Goal: Information Seeking & Learning: Learn about a topic

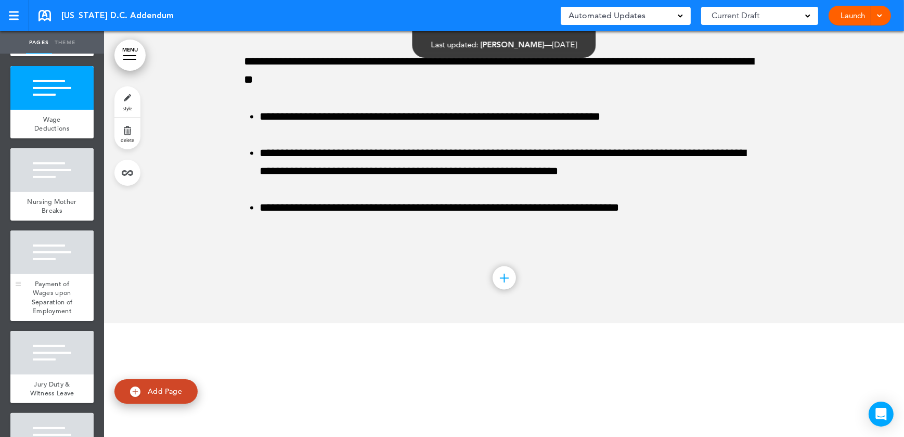
scroll to position [331, 0]
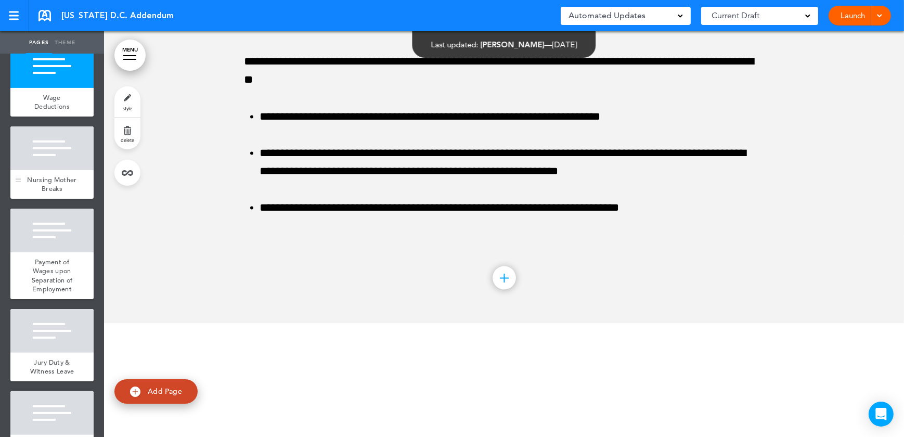
click at [49, 194] on span "Nursing Mother Breaks" at bounding box center [51, 184] width 49 height 18
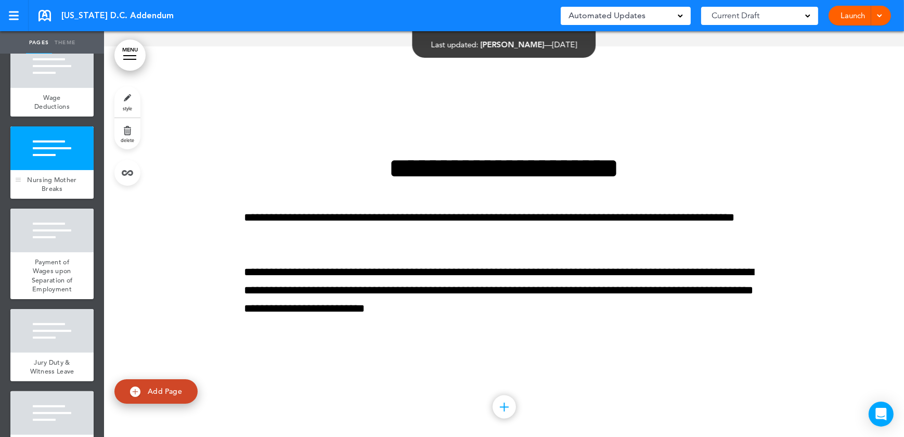
scroll to position [2468, 0]
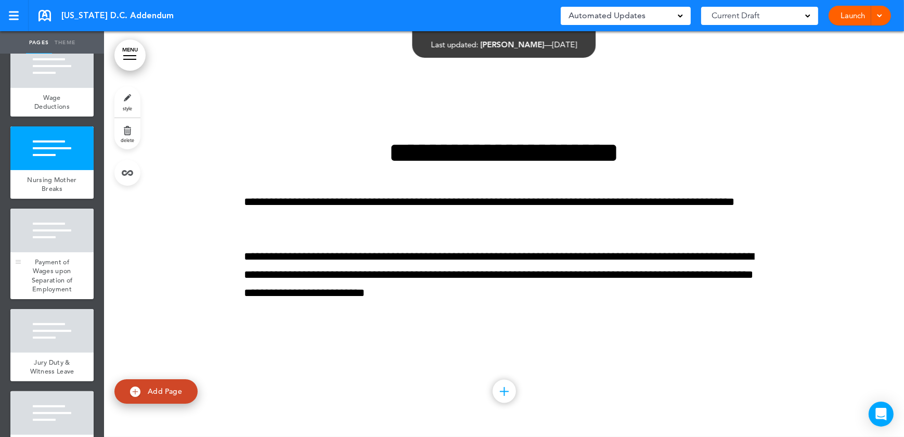
click at [49, 252] on div at bounding box center [51, 231] width 83 height 44
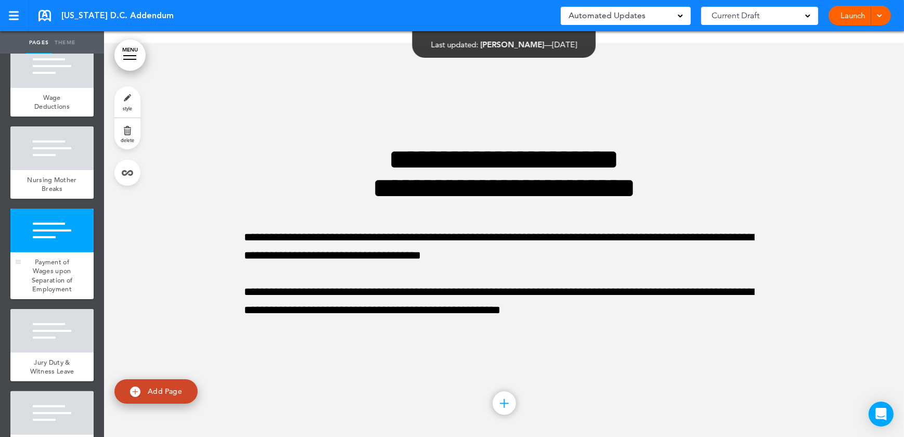
scroll to position [2874, 0]
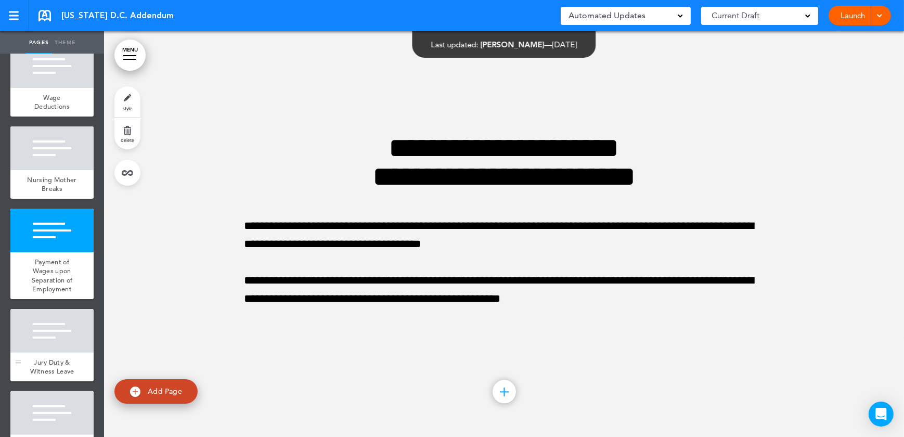
click at [46, 353] on div at bounding box center [51, 331] width 83 height 44
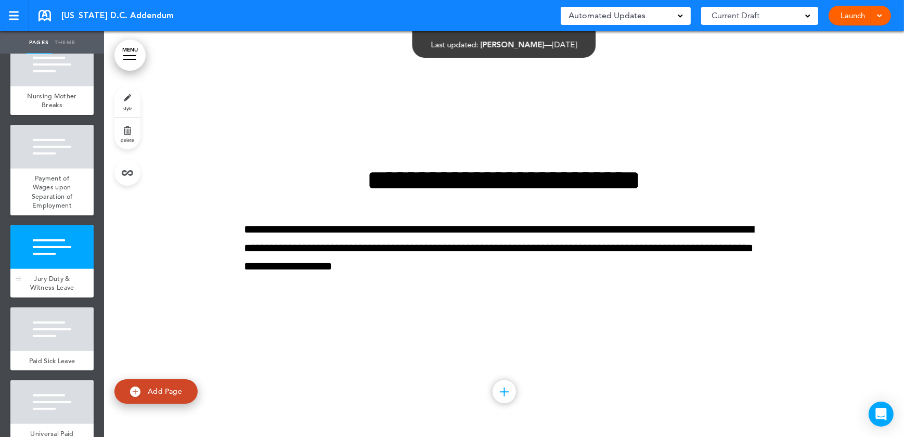
scroll to position [426, 0]
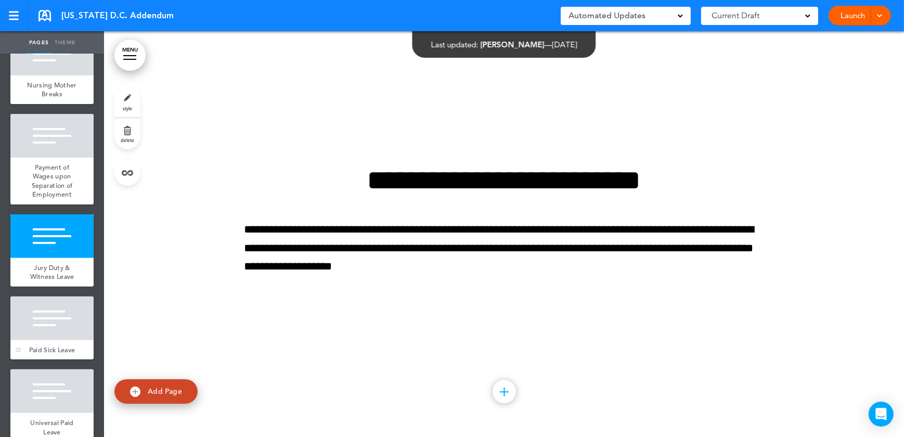
click at [56, 328] on div at bounding box center [51, 319] width 83 height 44
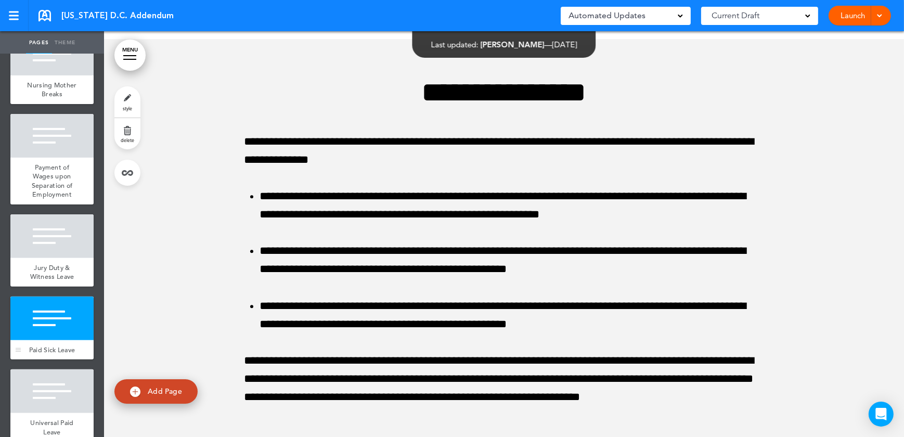
scroll to position [3685, 0]
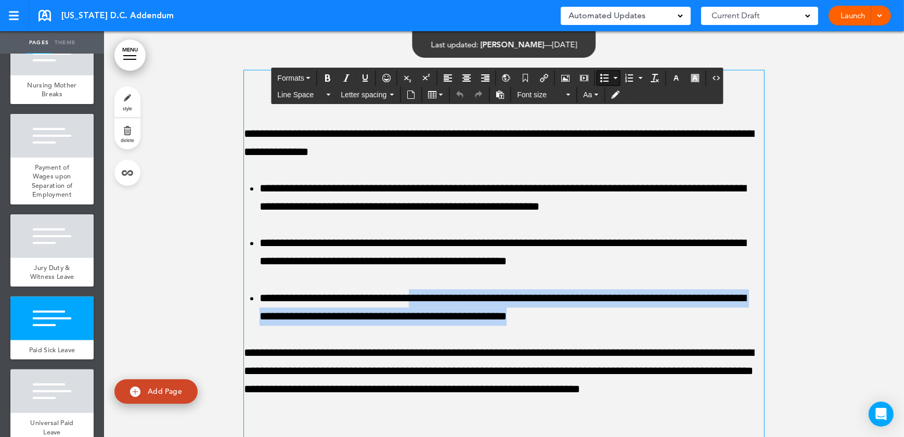
drag, startPoint x: 581, startPoint y: 316, endPoint x: 437, endPoint y: 294, distance: 145.3
click at [437, 294] on li "**********" at bounding box center [512, 307] width 505 height 36
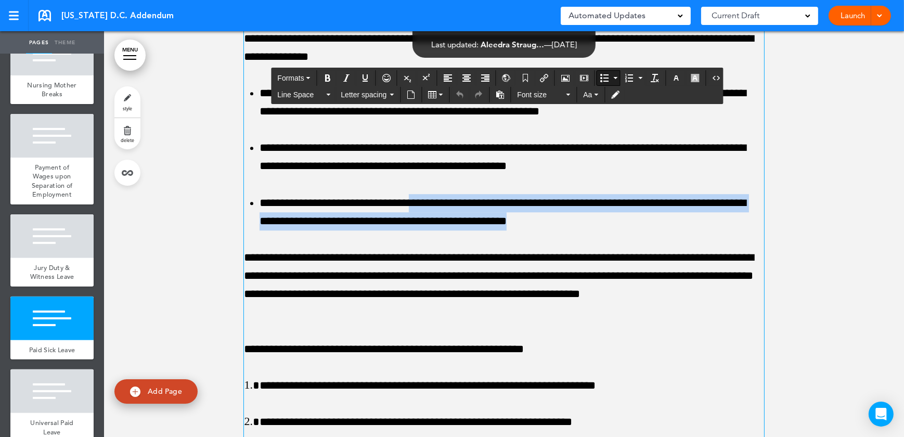
scroll to position [3780, 0]
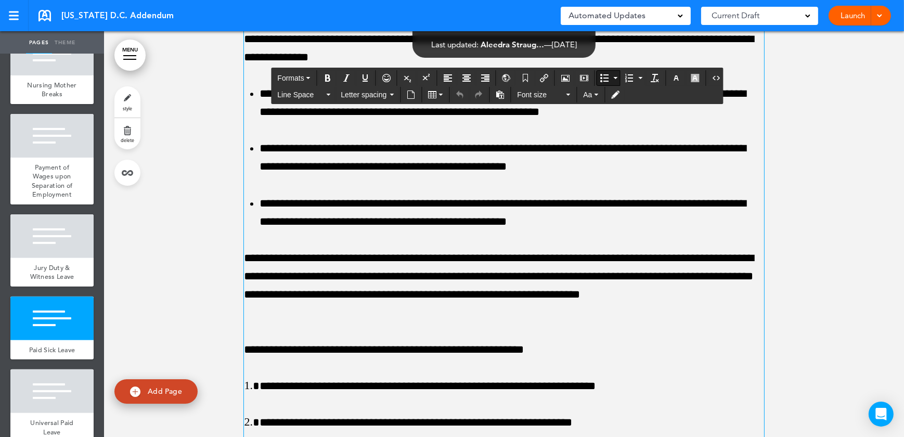
click at [469, 264] on p "**********" at bounding box center [504, 285] width 520 height 73
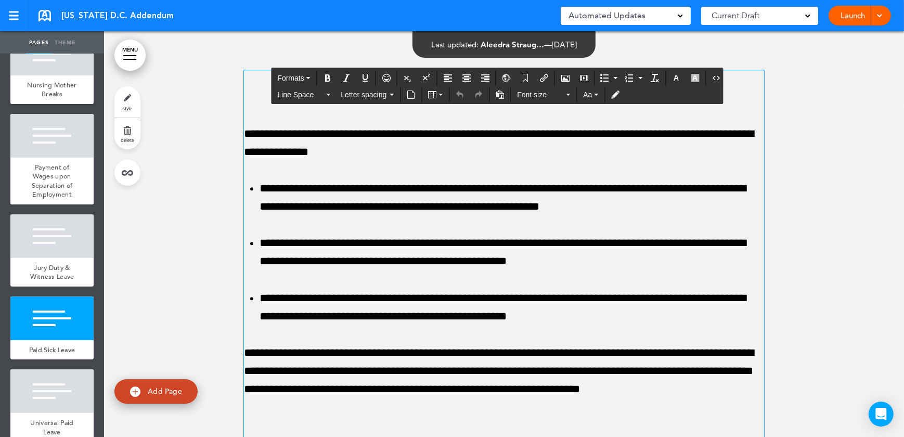
scroll to position [3638, 0]
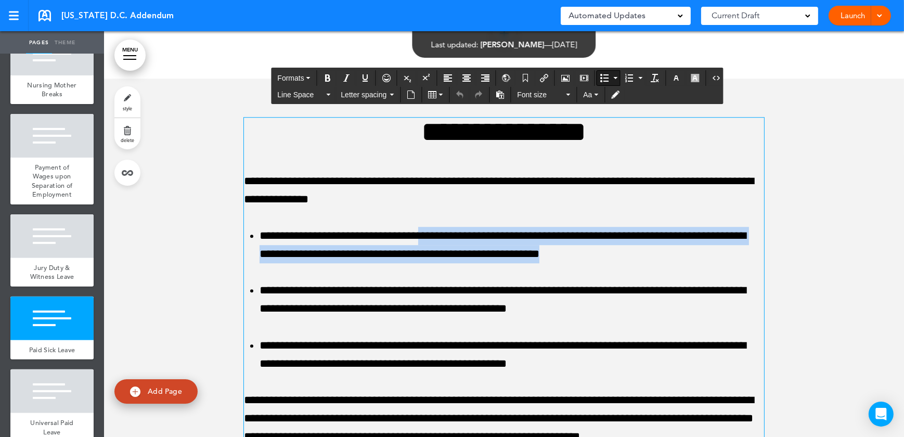
drag, startPoint x: 607, startPoint y: 255, endPoint x: 442, endPoint y: 230, distance: 166.3
click at [442, 230] on li "**********" at bounding box center [512, 245] width 505 height 36
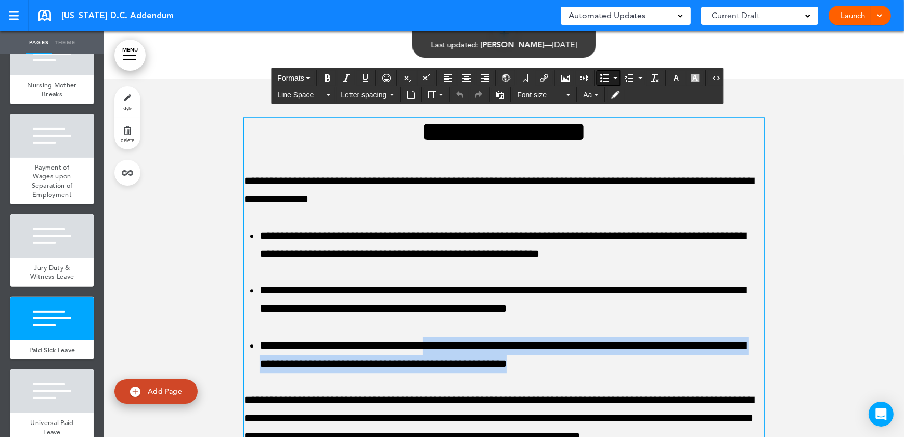
drag, startPoint x: 593, startPoint y: 364, endPoint x: 453, endPoint y: 350, distance: 140.6
click at [453, 350] on li "**********" at bounding box center [512, 355] width 505 height 36
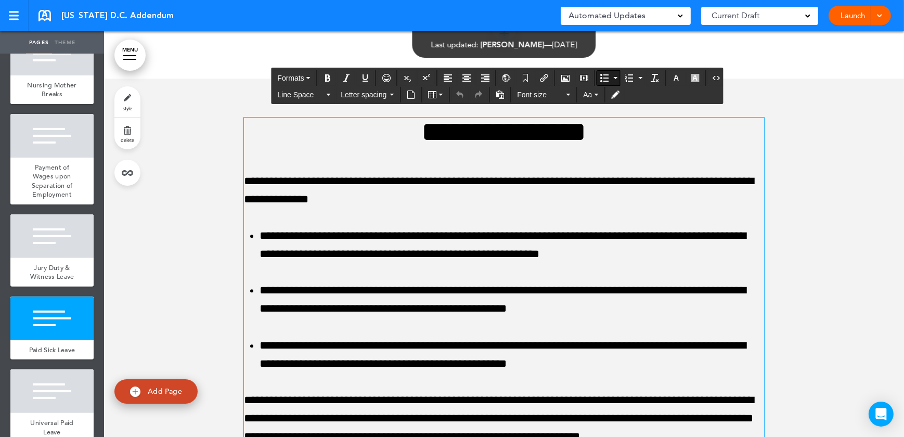
click at [412, 316] on li "**********" at bounding box center [512, 299] width 505 height 36
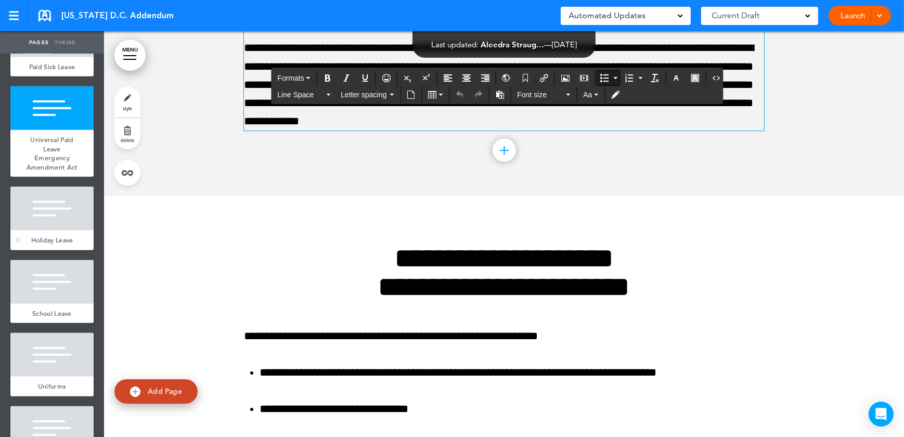
scroll to position [709, 0]
click at [52, 230] on div at bounding box center [51, 208] width 83 height 44
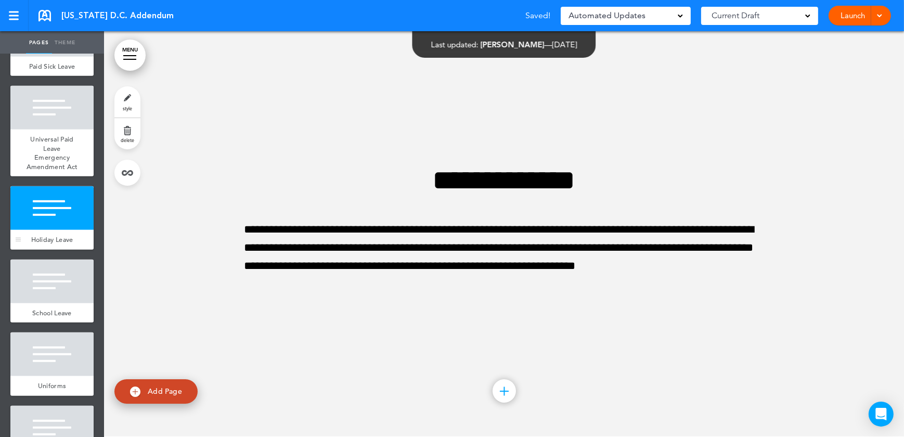
scroll to position [756, 0]
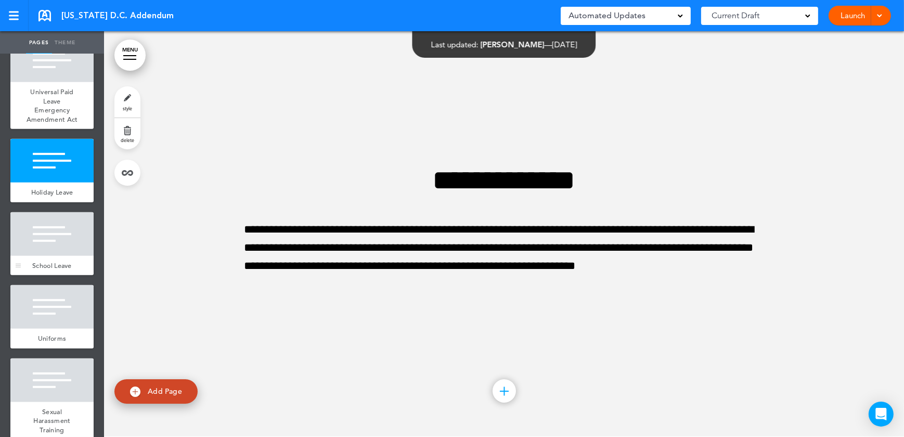
click at [47, 256] on div at bounding box center [51, 234] width 83 height 44
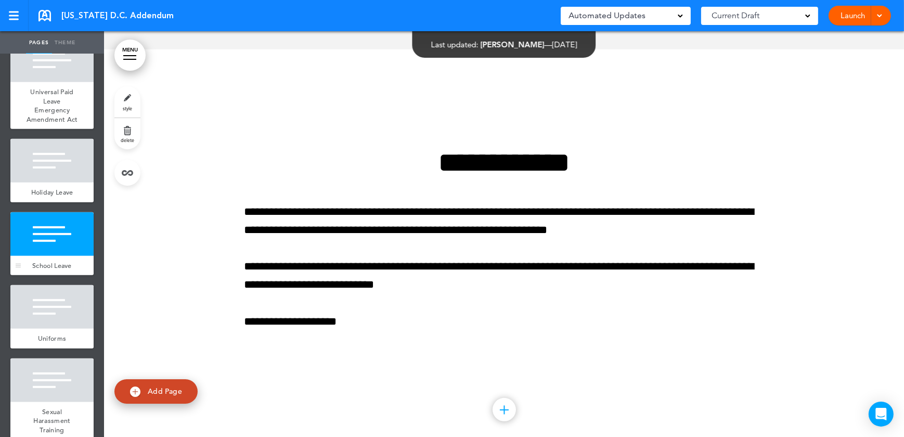
scroll to position [5277, 0]
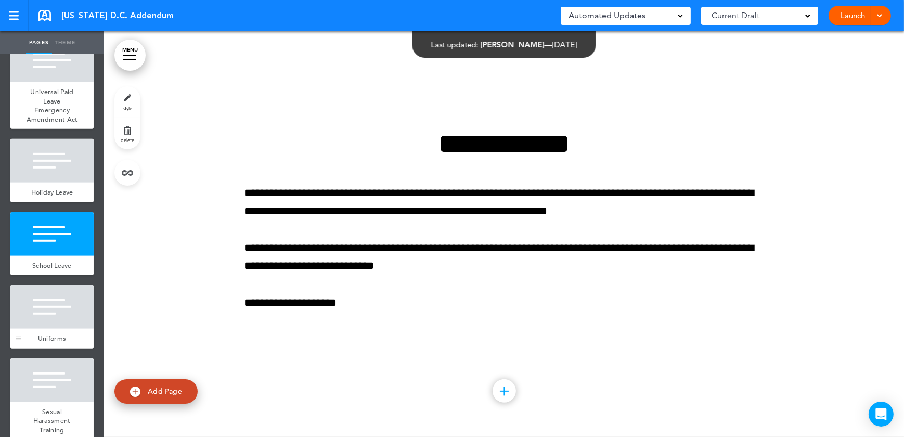
click at [38, 343] on span "Uniforms" at bounding box center [52, 338] width 28 height 9
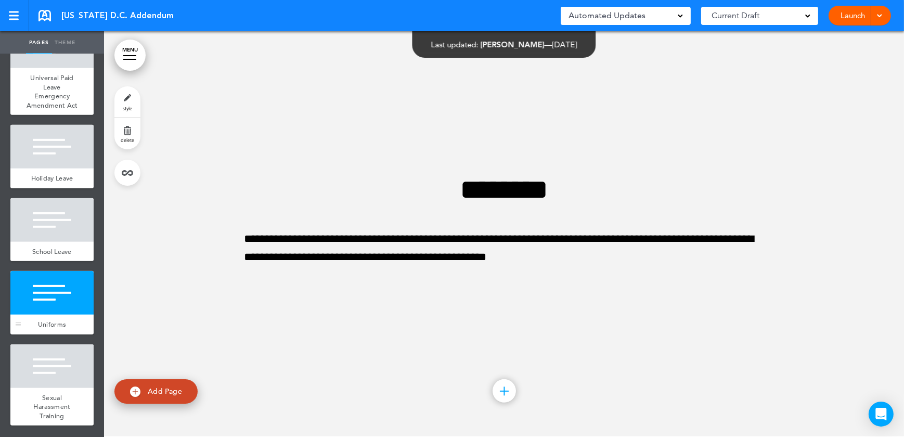
scroll to position [815, 0]
click at [35, 401] on div "Sexual Harassment Training" at bounding box center [51, 407] width 83 height 38
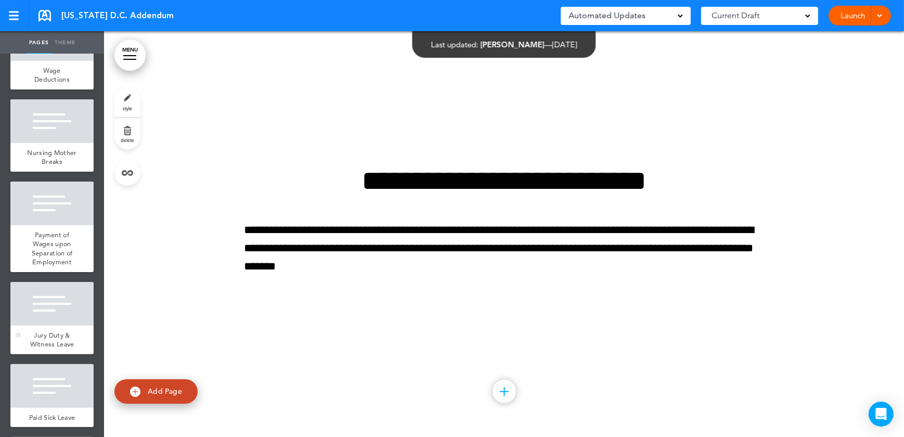
scroll to position [295, 0]
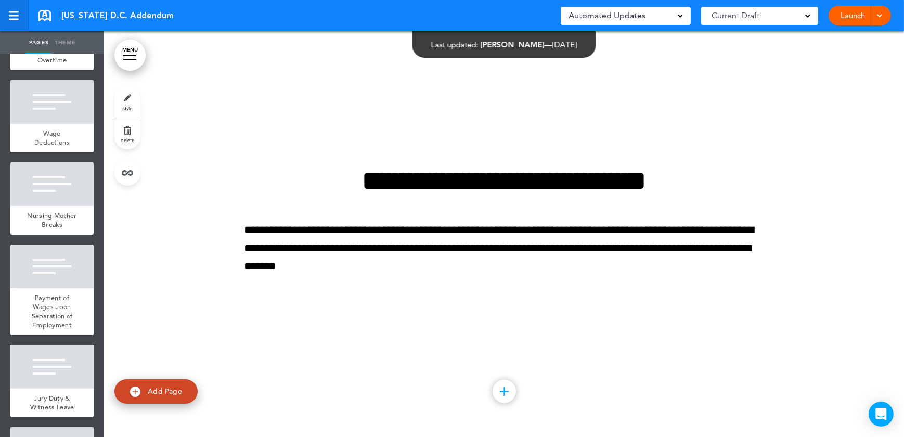
click at [14, 20] on link at bounding box center [14, 15] width 29 height 31
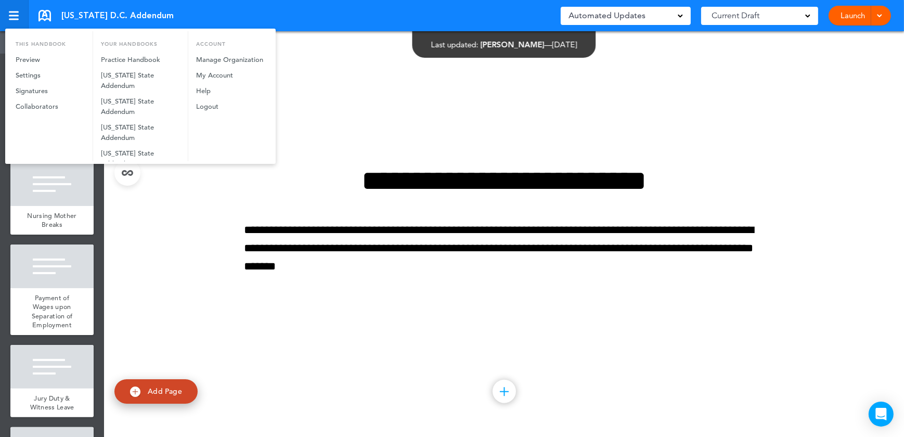
click at [14, 20] on div at bounding box center [452, 218] width 904 height 437
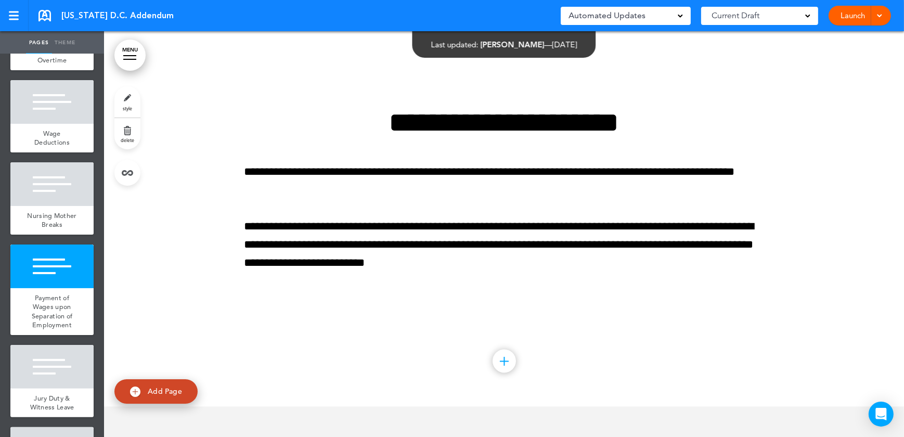
scroll to position [2446, 0]
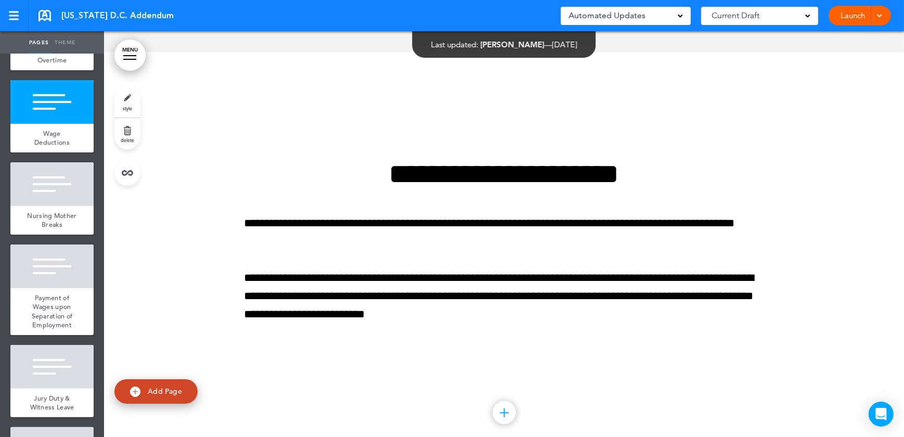
click at [130, 42] on link "MENU" at bounding box center [129, 55] width 31 height 31
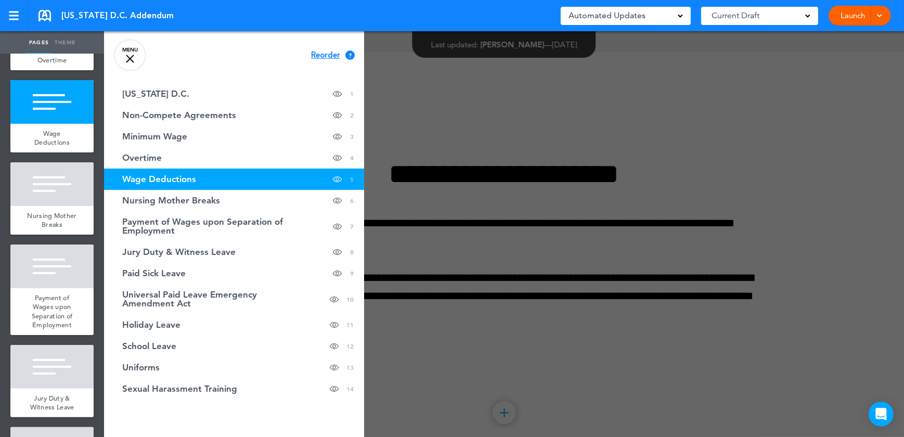
click at [126, 53] on link "MENU" at bounding box center [129, 55] width 31 height 31
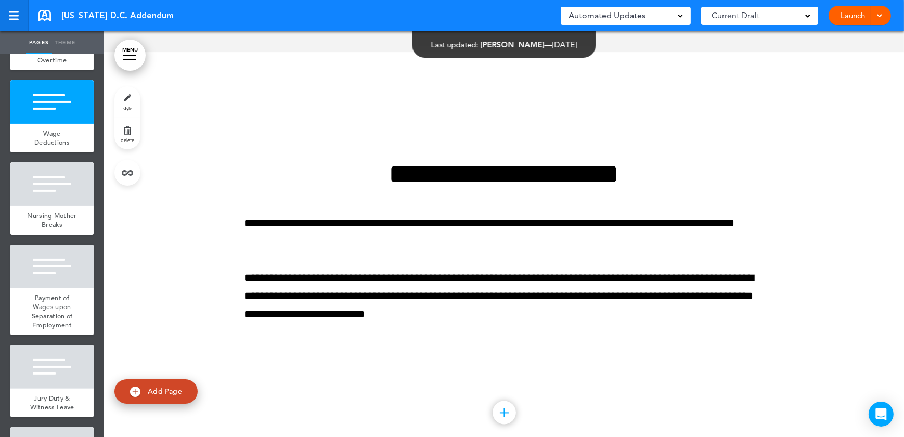
scroll to position [5683, 0]
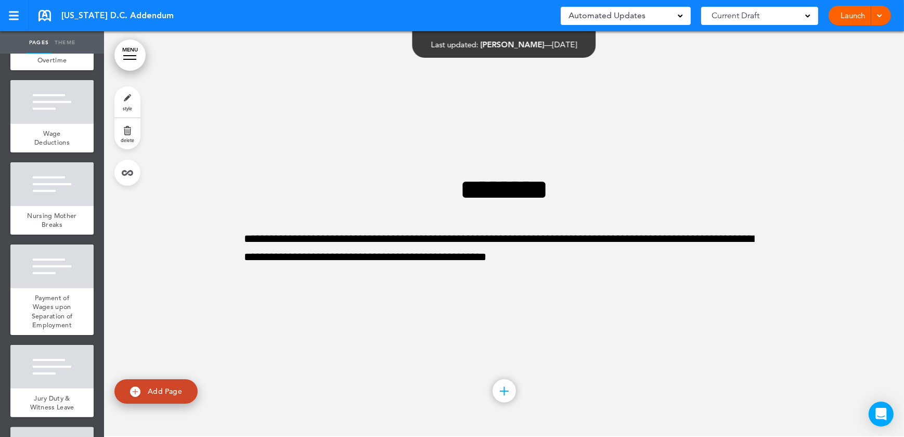
click at [98, 19] on span "[US_STATE] D.C. Addendum" at bounding box center [117, 15] width 112 height 11
click at [42, 11] on link at bounding box center [45, 15] width 12 height 11
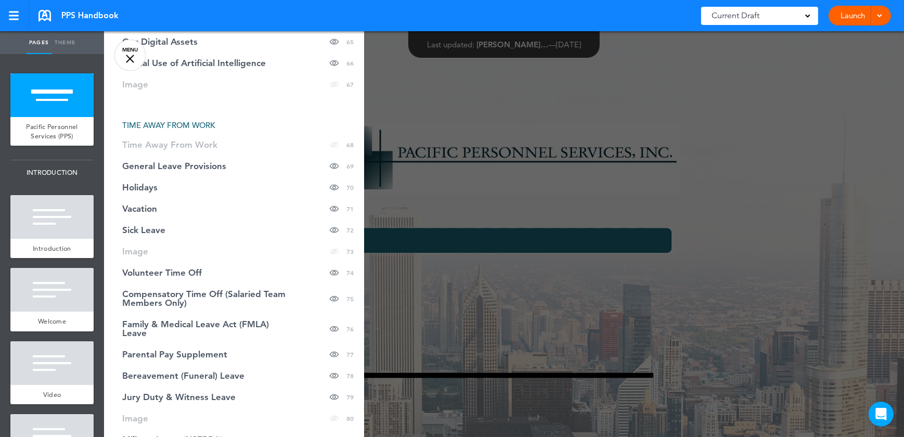
scroll to position [1655, 0]
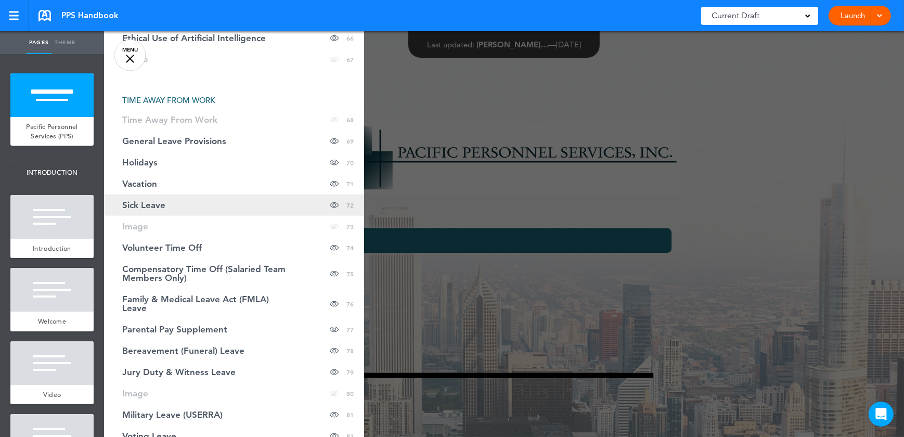
click at [168, 200] on link "Sick Leave Hide page in table of contents 72" at bounding box center [234, 205] width 260 height 21
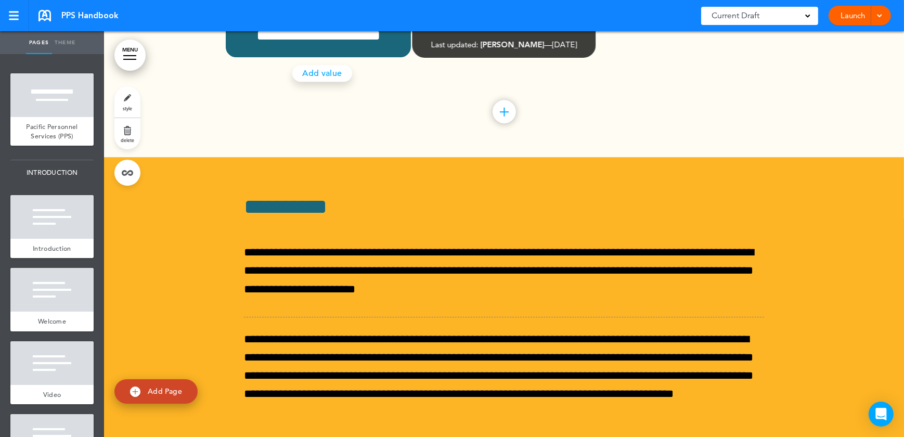
scroll to position [43810, 0]
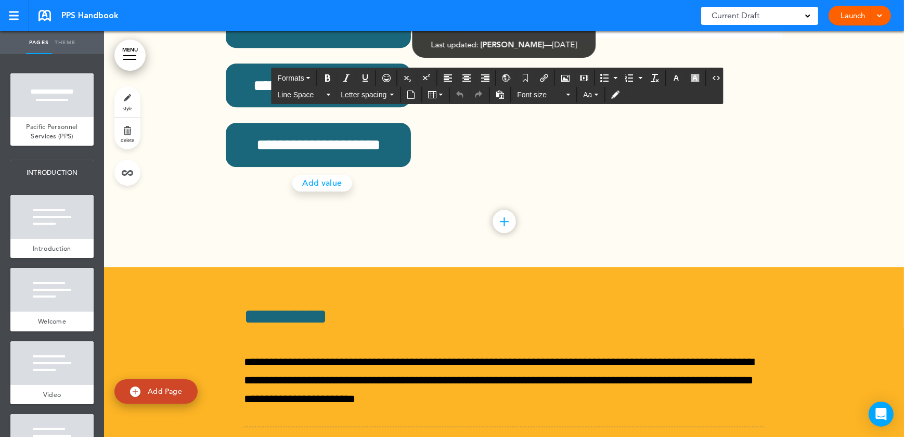
scroll to position [43668, 0]
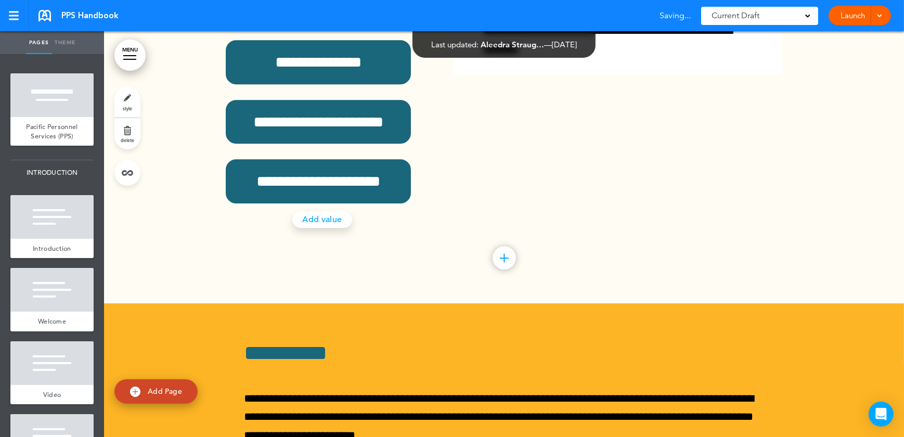
click at [822, 223] on div at bounding box center [504, 4] width 800 height 597
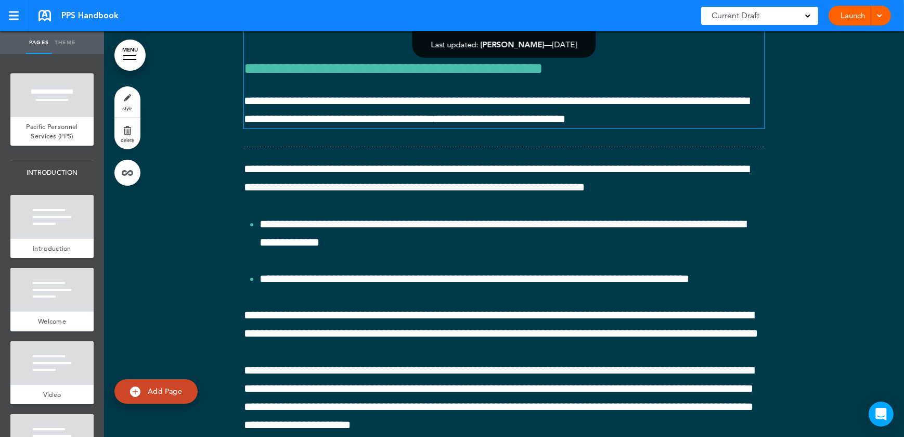
scroll to position [44992, 0]
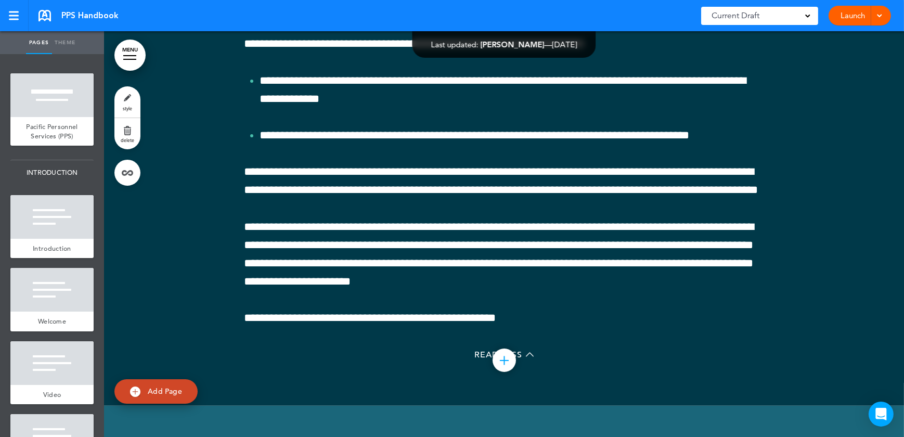
click at [130, 49] on link "MENU" at bounding box center [129, 55] width 31 height 31
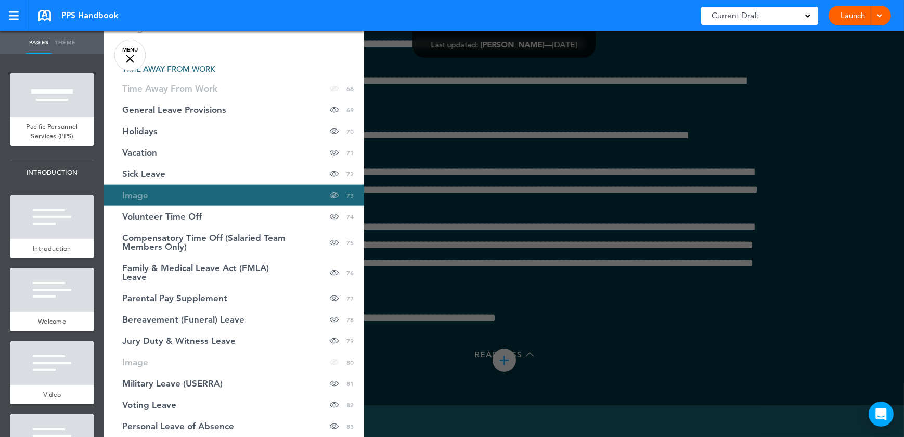
scroll to position [1702, 0]
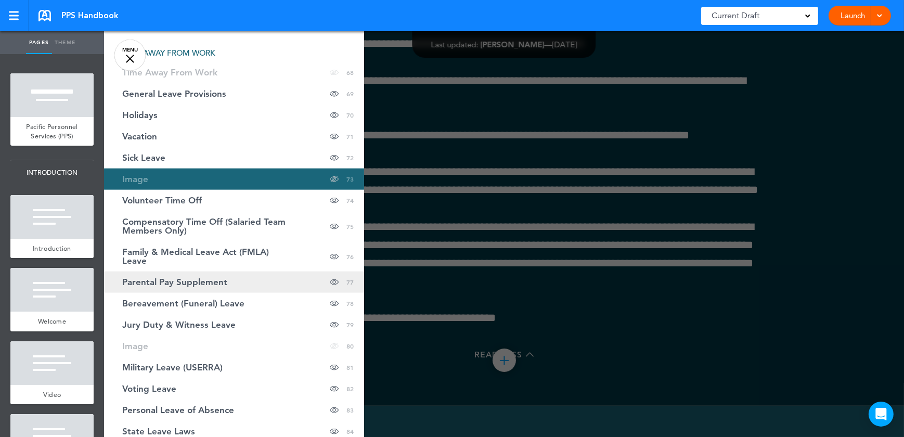
click at [214, 288] on link "Parental Pay Supplement Hide page in table of contents 77" at bounding box center [234, 282] width 260 height 21
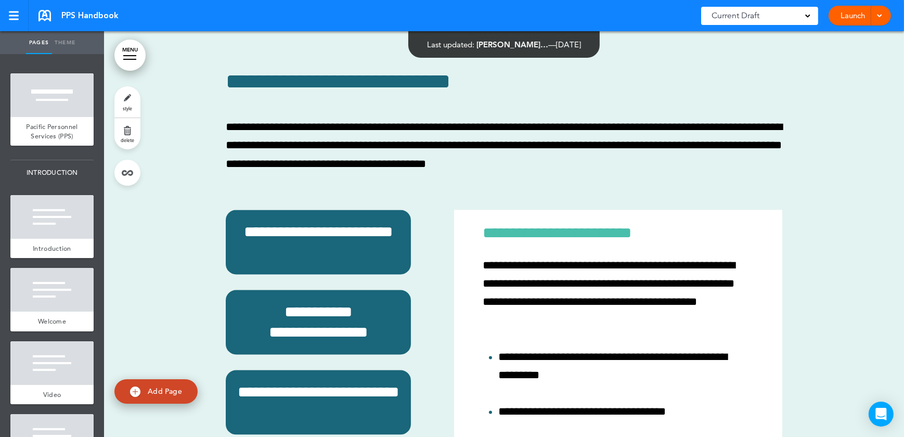
scroll to position [47301, 0]
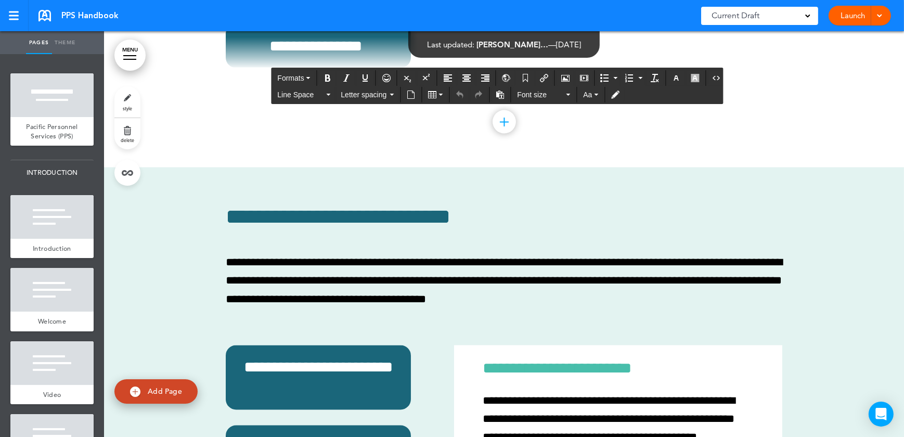
scroll to position [47169, 0]
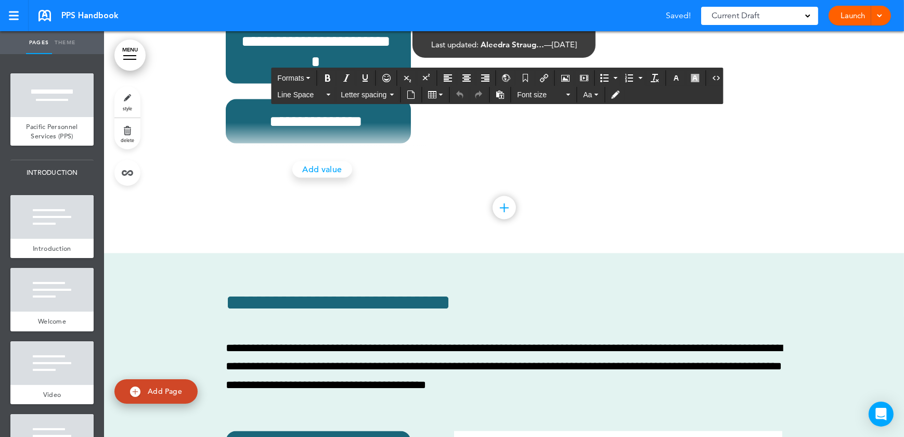
scroll to position [47075, 0]
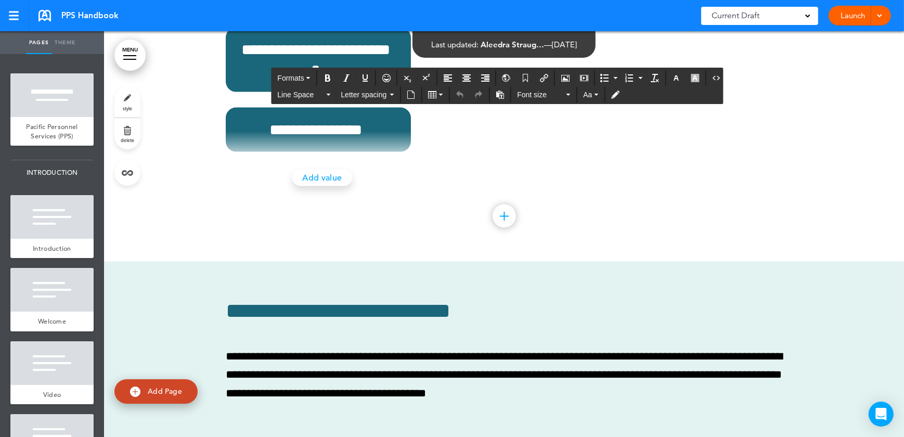
click at [134, 52] on link "MENU" at bounding box center [129, 55] width 31 height 31
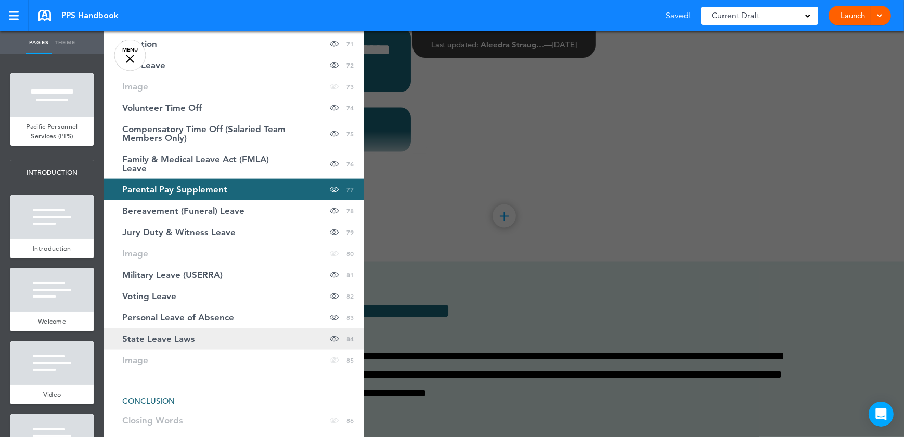
scroll to position [1797, 0]
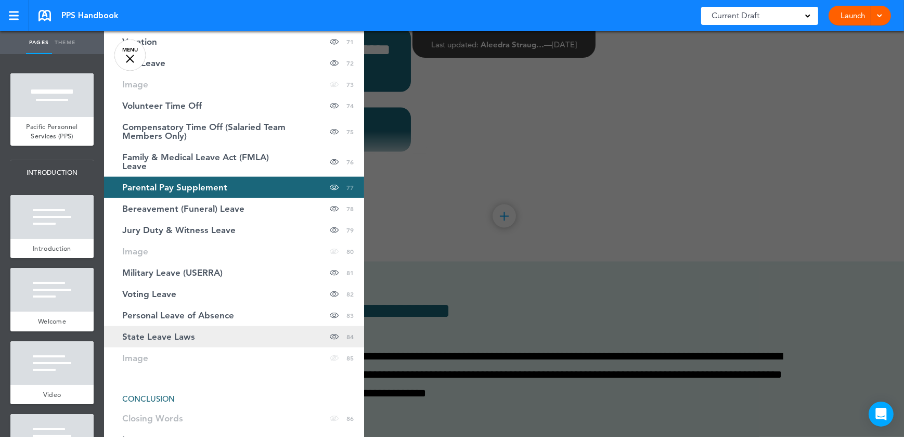
click at [236, 329] on link "State Leave Laws Hide page in table of contents 84" at bounding box center [234, 336] width 260 height 21
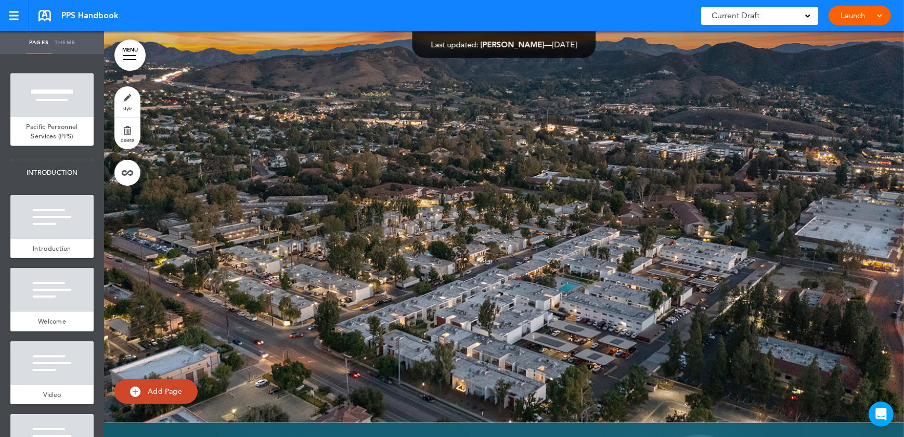
scroll to position [51030, 0]
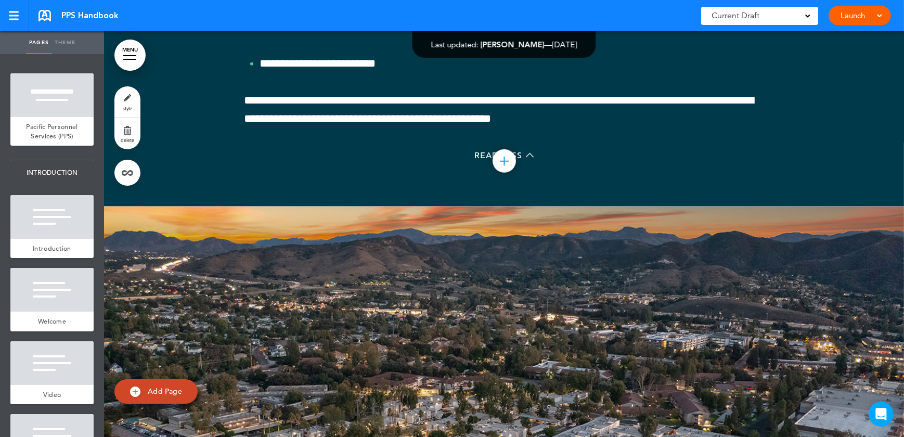
click at [129, 60] on link "MENU" at bounding box center [129, 55] width 31 height 31
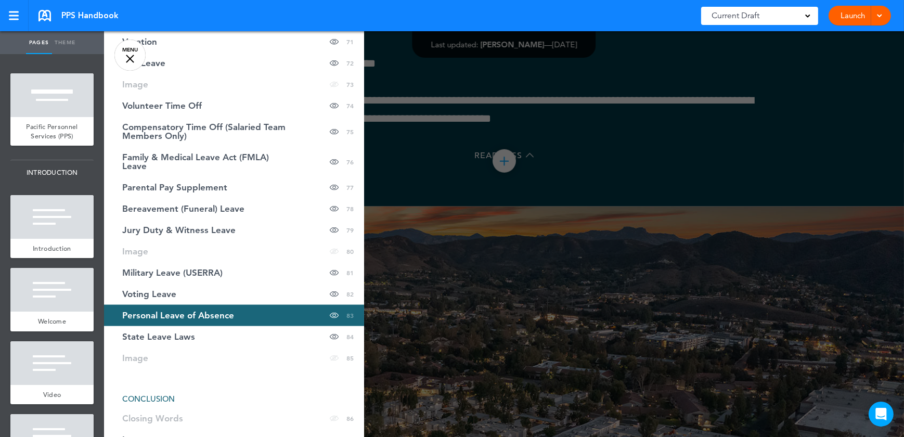
click at [519, 302] on div at bounding box center [556, 218] width 904 height 437
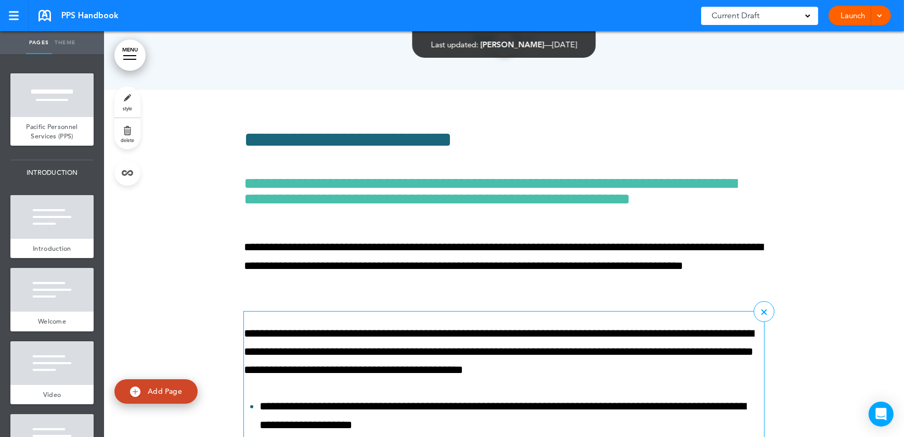
scroll to position [49989, 0]
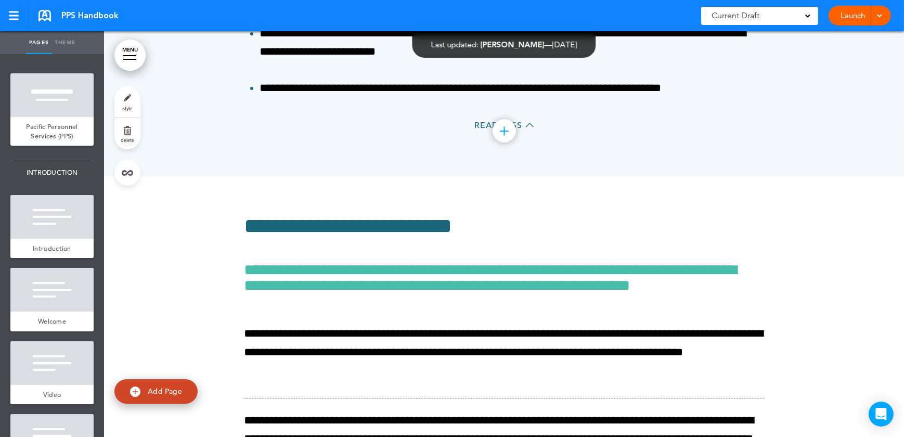
click at [129, 59] on div at bounding box center [129, 59] width 13 height 1
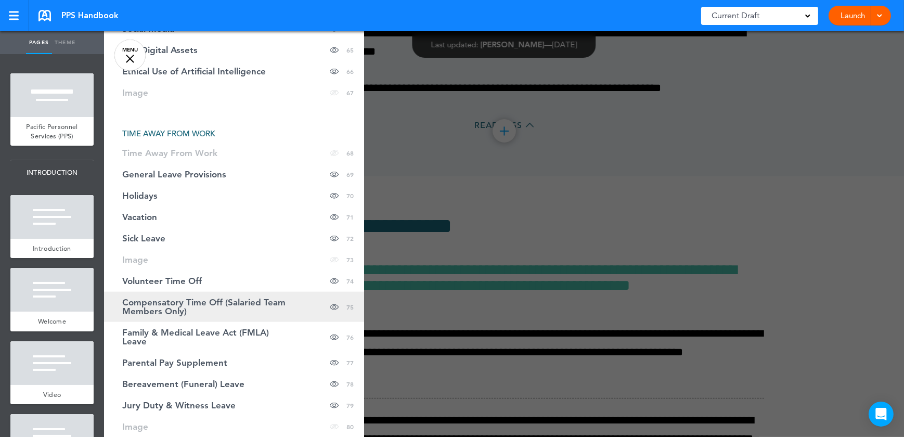
scroll to position [1608, 0]
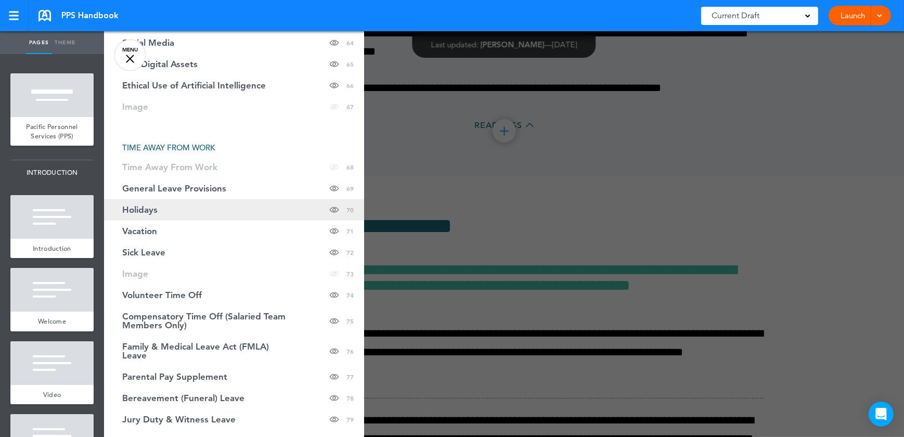
click at [186, 208] on link "Holidays Hide page in table of contents 70" at bounding box center [234, 209] width 260 height 21
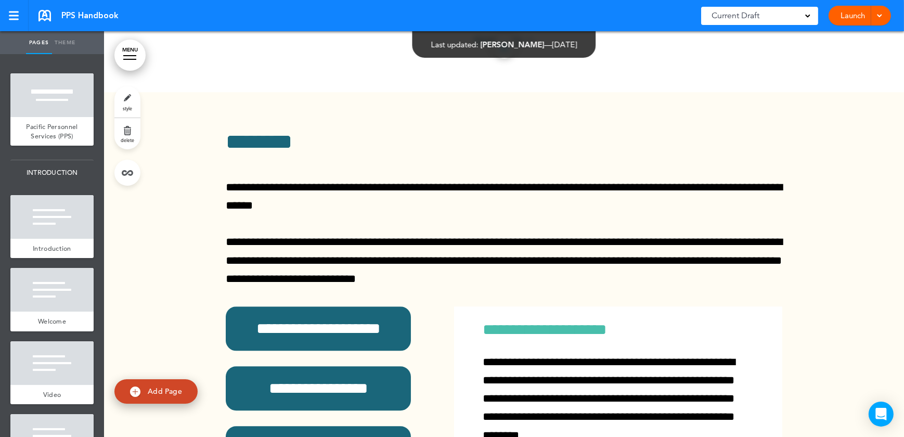
scroll to position [43282, 0]
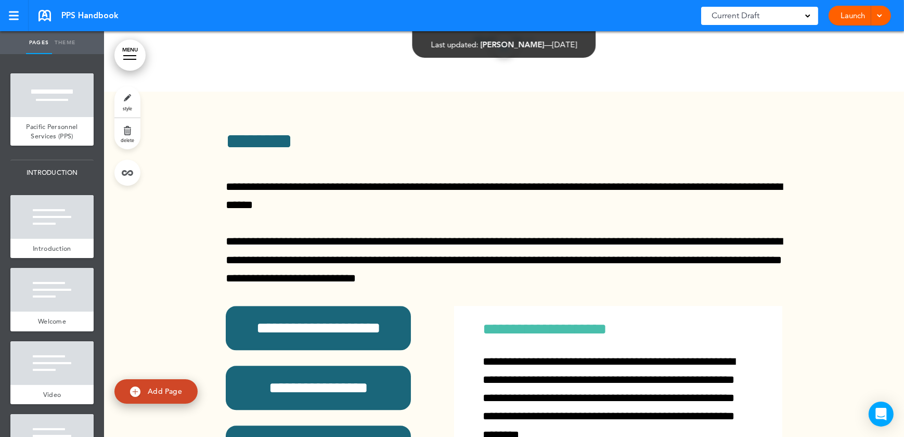
click at [130, 57] on link "MENU" at bounding box center [129, 55] width 31 height 31
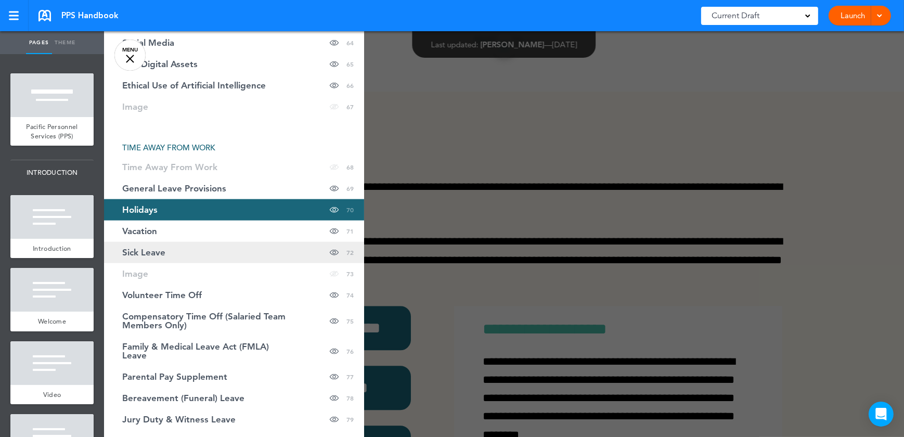
click at [168, 252] on link "Sick Leave Hide page in table of contents 72" at bounding box center [234, 252] width 260 height 21
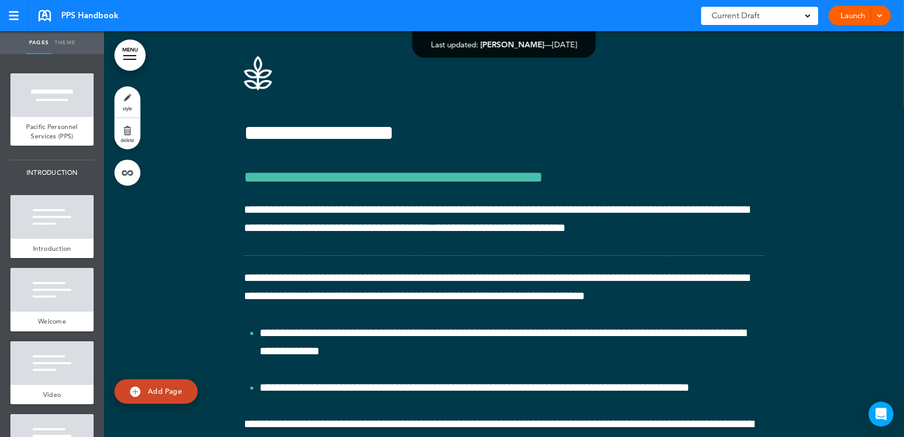
scroll to position [44756, 0]
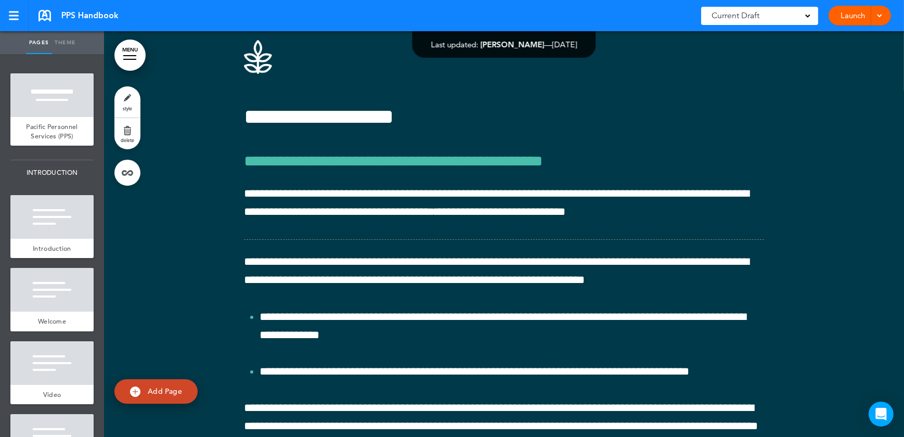
click at [122, 52] on link "MENU" at bounding box center [129, 55] width 31 height 31
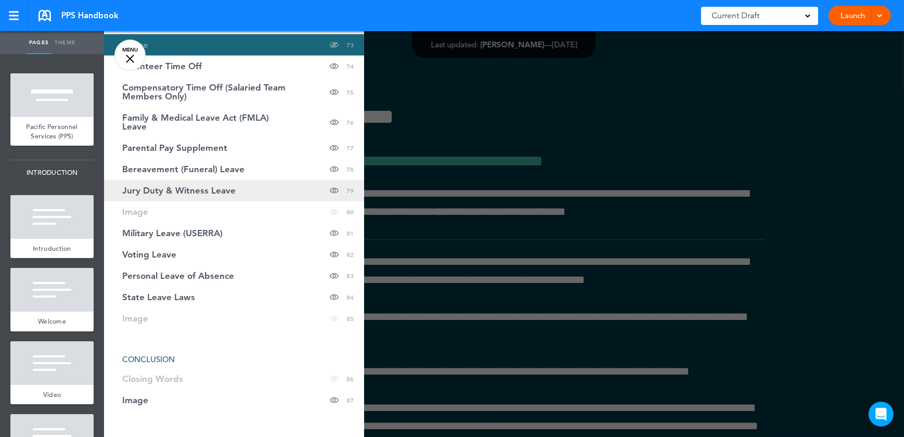
scroll to position [1844, 0]
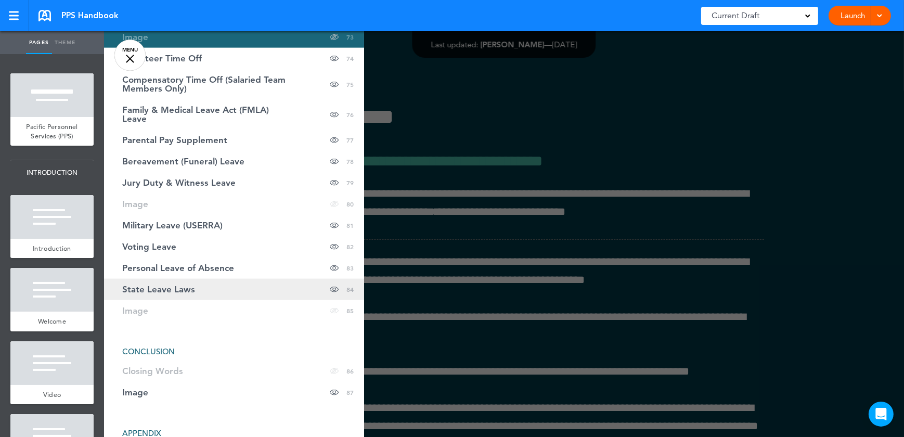
click at [241, 284] on link "State Leave Laws Hide page in table of contents 84" at bounding box center [234, 289] width 260 height 21
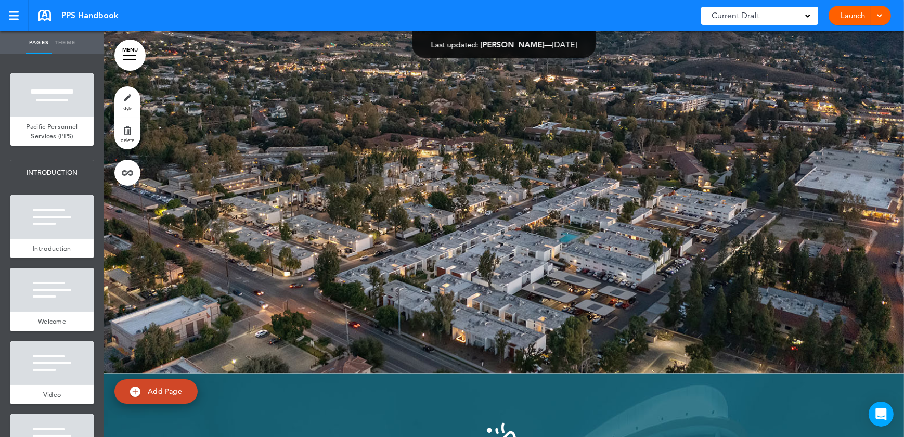
scroll to position [51267, 0]
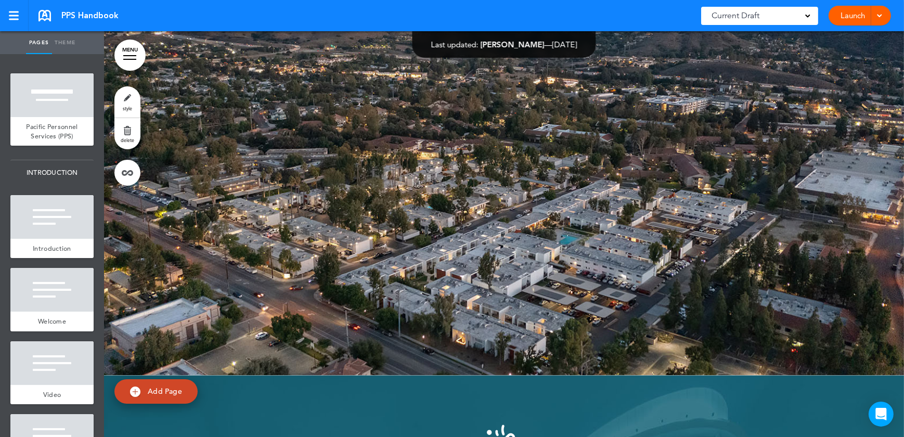
click at [884, 15] on div "Launch Launch Preview Draft" at bounding box center [860, 16] width 62 height 20
click at [10, 15] on div at bounding box center [14, 16] width 10 height 2
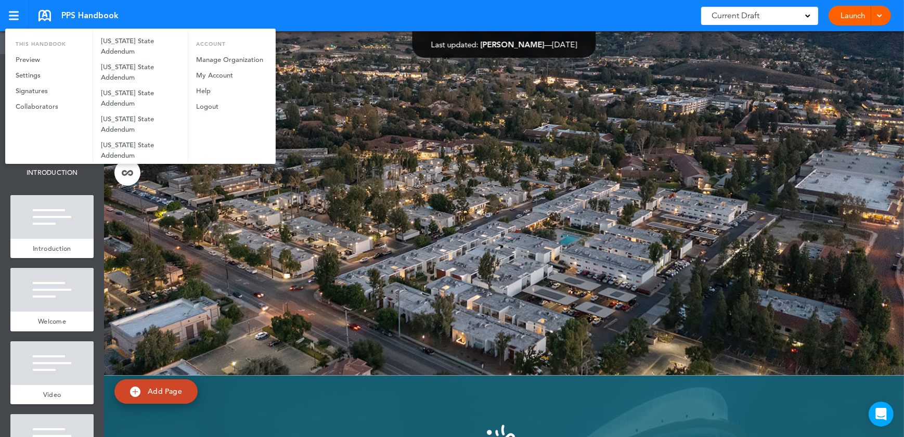
scroll to position [851, 0]
click at [132, 153] on link "[US_STATE] D.C. Addendum" at bounding box center [140, 166] width 95 height 26
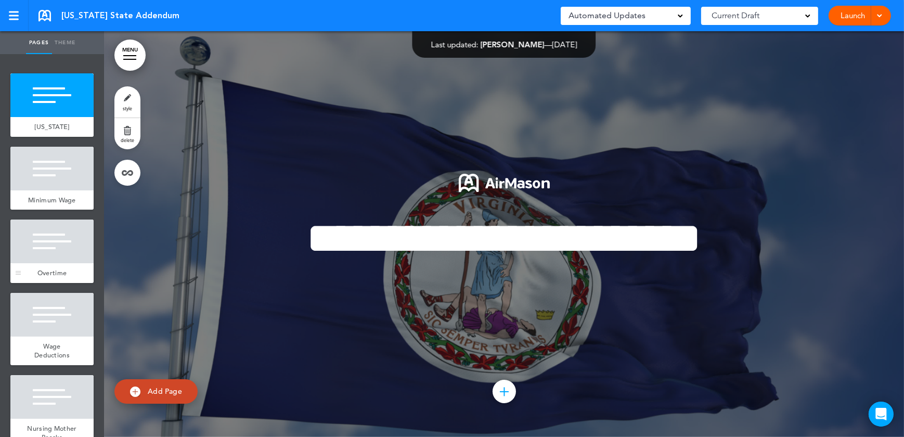
click at [52, 273] on div "Overtime" at bounding box center [51, 273] width 83 height 20
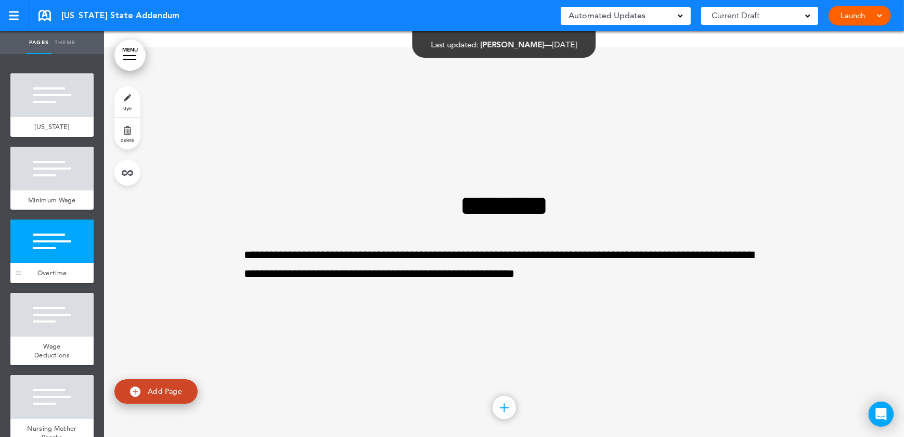
scroll to position [812, 0]
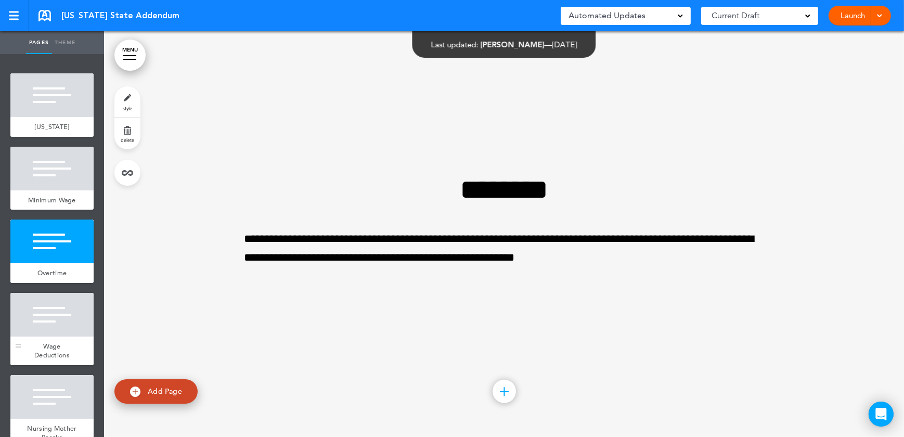
click at [47, 328] on div at bounding box center [51, 315] width 83 height 44
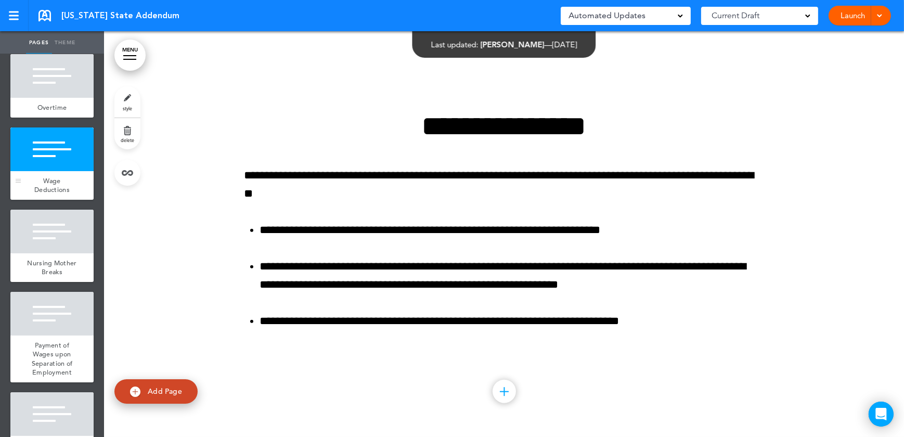
scroll to position [189, 0]
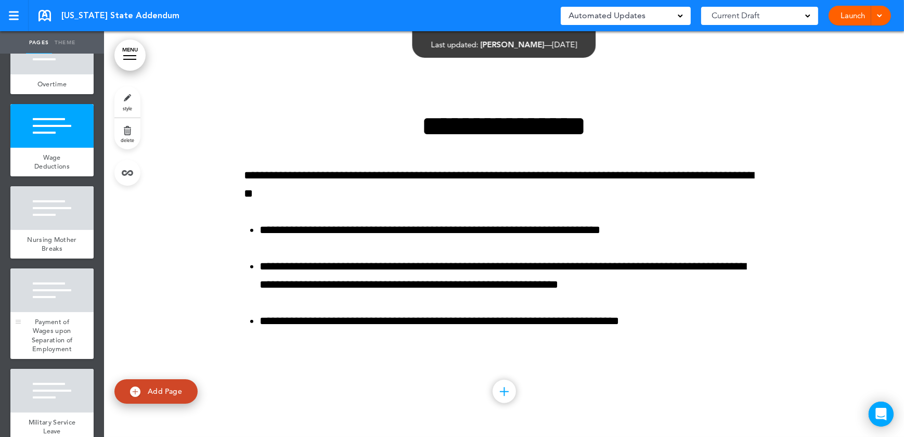
click at [43, 340] on span "Payment of Wages upon Separation of Employment" at bounding box center [52, 335] width 41 height 36
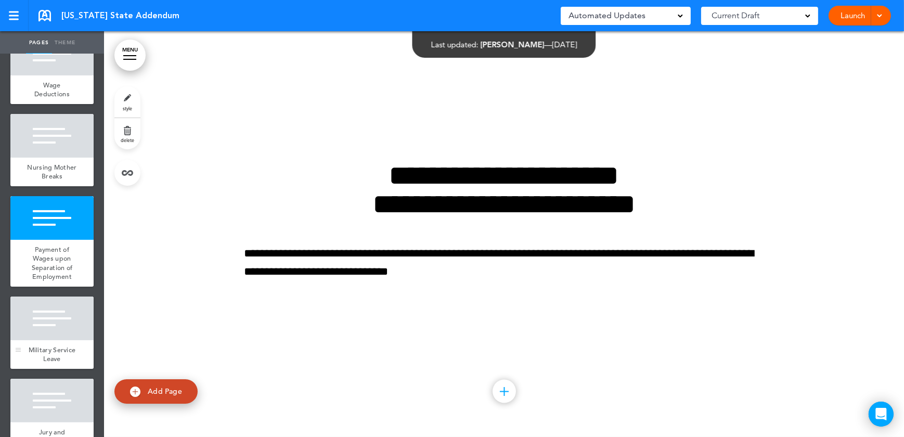
scroll to position [284, 0]
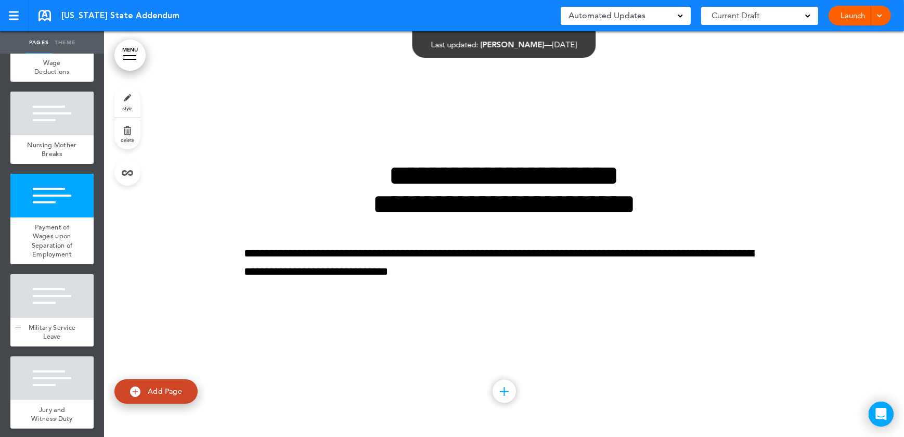
click at [38, 318] on div at bounding box center [51, 296] width 83 height 44
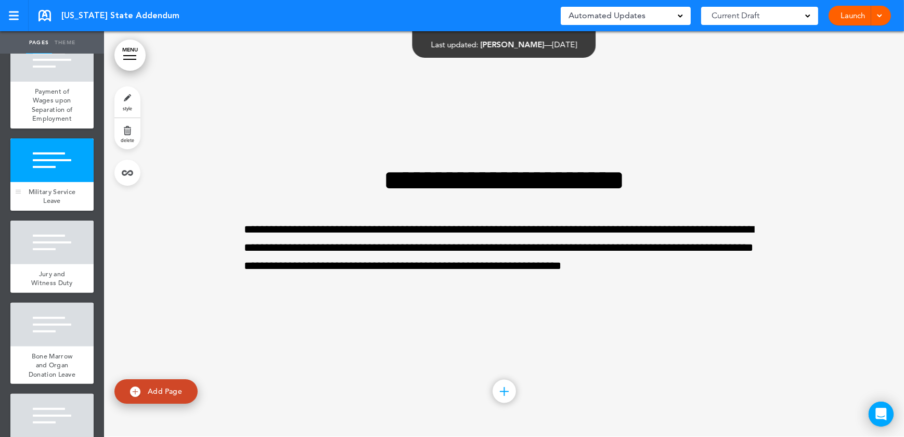
scroll to position [426, 0]
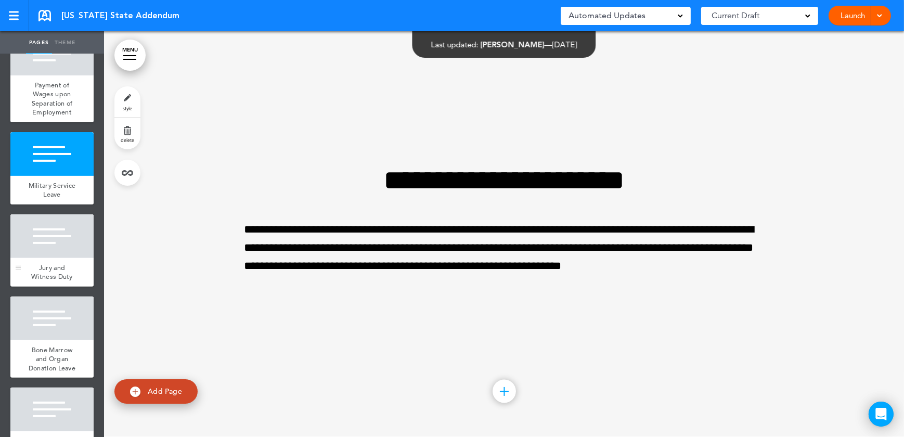
click at [43, 281] on span "Jury and Witness Duty" at bounding box center [52, 272] width 42 height 18
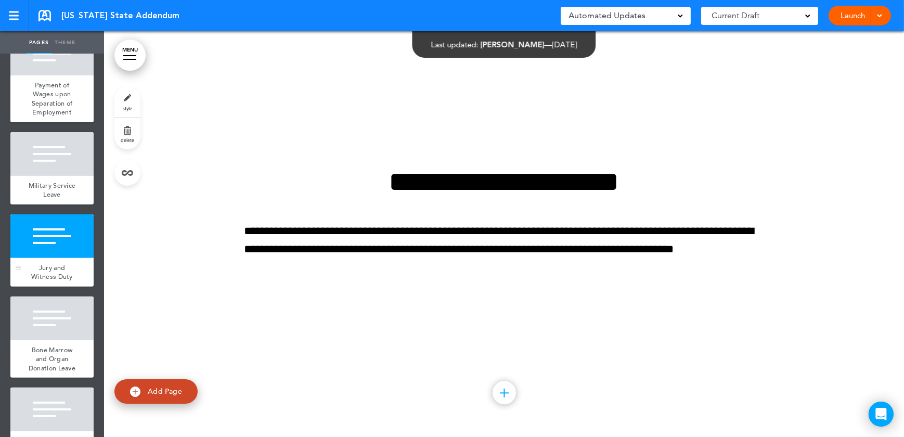
scroll to position [2841, 0]
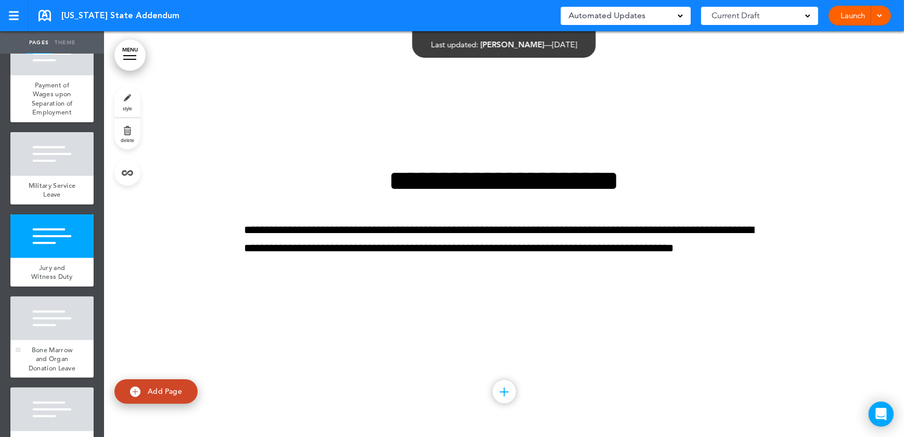
click at [37, 340] on div at bounding box center [51, 319] width 83 height 44
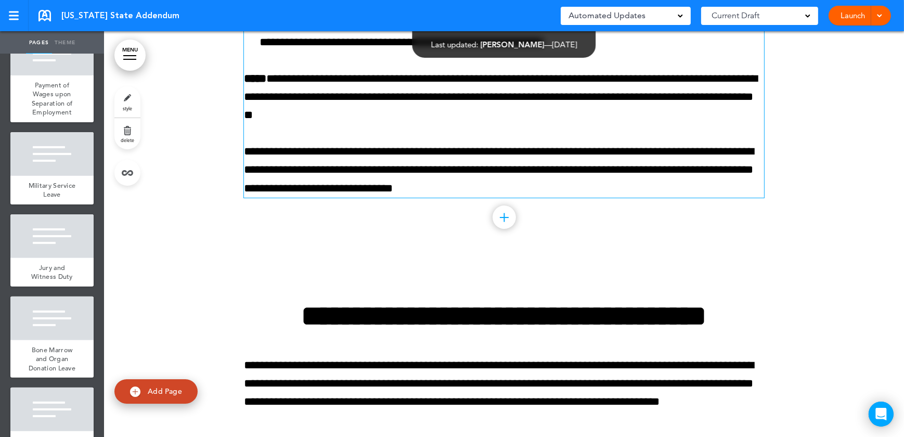
scroll to position [4618, 0]
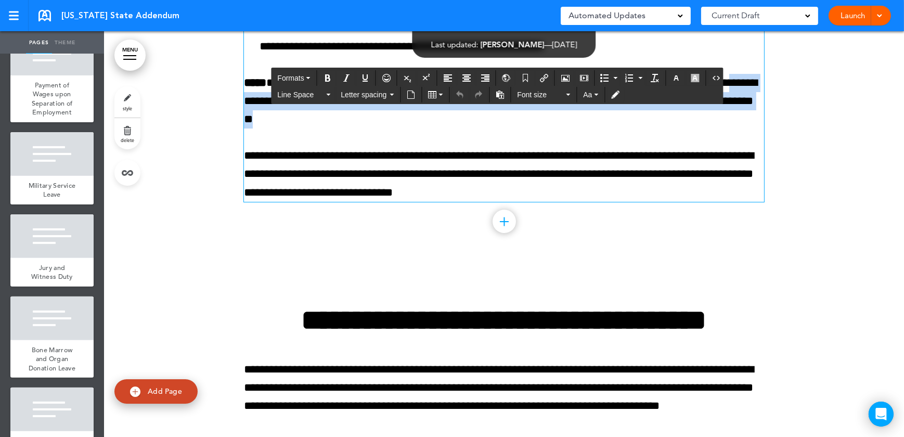
drag, startPoint x: 410, startPoint y: 147, endPoint x: 312, endPoint y: 126, distance: 100.6
click at [312, 126] on p "**********" at bounding box center [504, 101] width 520 height 55
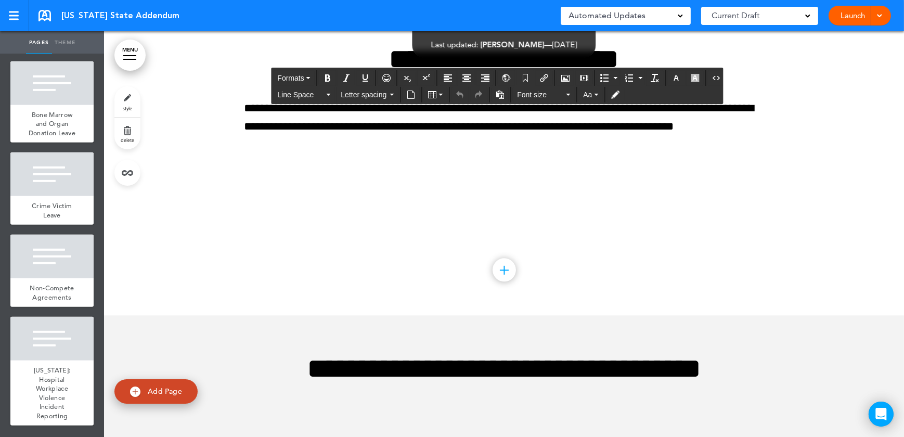
scroll to position [2726, 0]
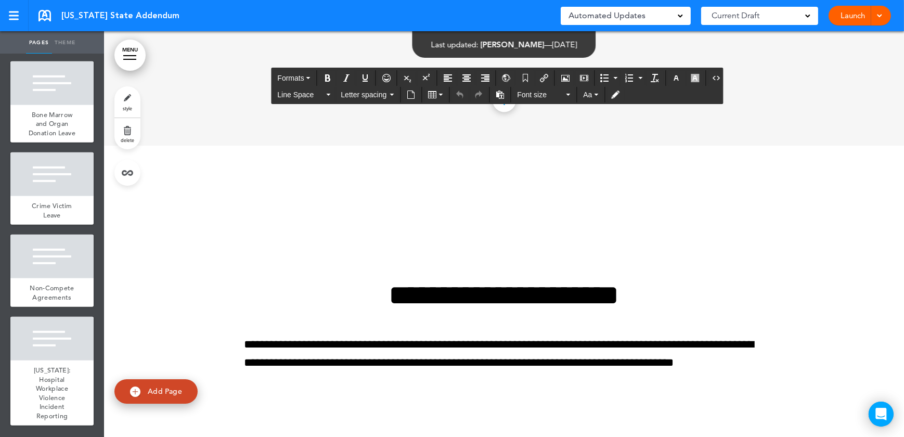
click at [43, 15] on link at bounding box center [45, 15] width 12 height 11
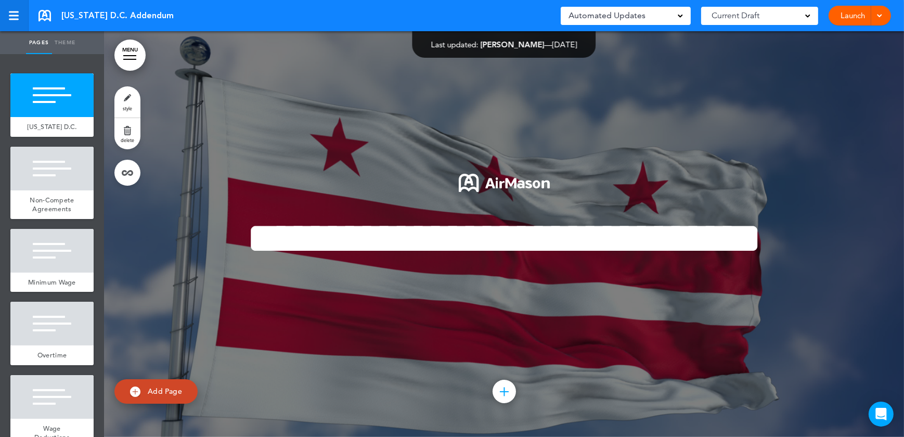
click at [9, 7] on link at bounding box center [14, 15] width 29 height 31
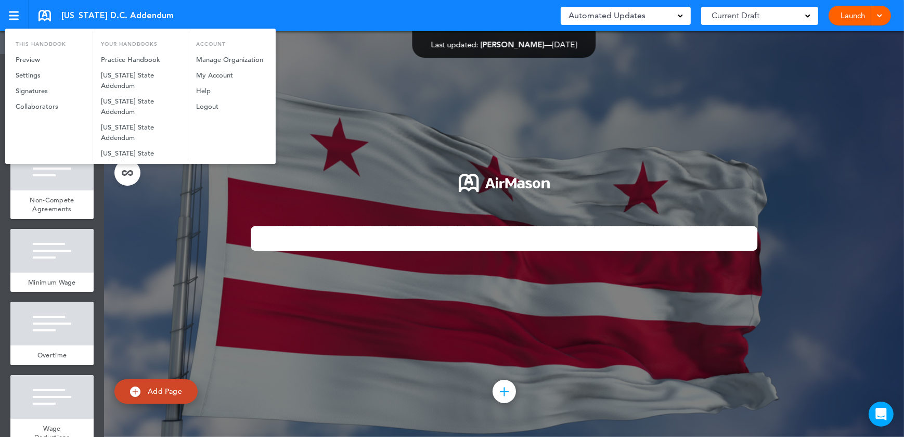
click at [439, 126] on div at bounding box center [452, 218] width 904 height 437
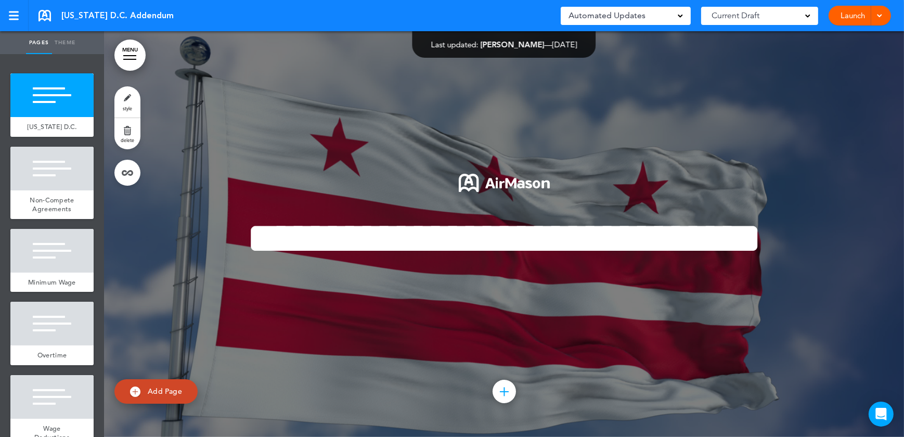
drag, startPoint x: 893, startPoint y: 0, endPoint x: 653, endPoint y: 135, distance: 274.9
click at [653, 135] on div "**********" at bounding box center [504, 234] width 520 height 199
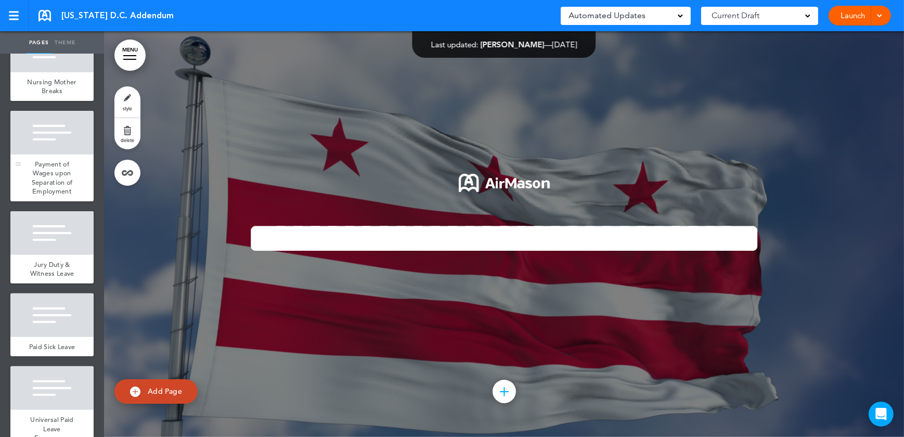
scroll to position [426, 0]
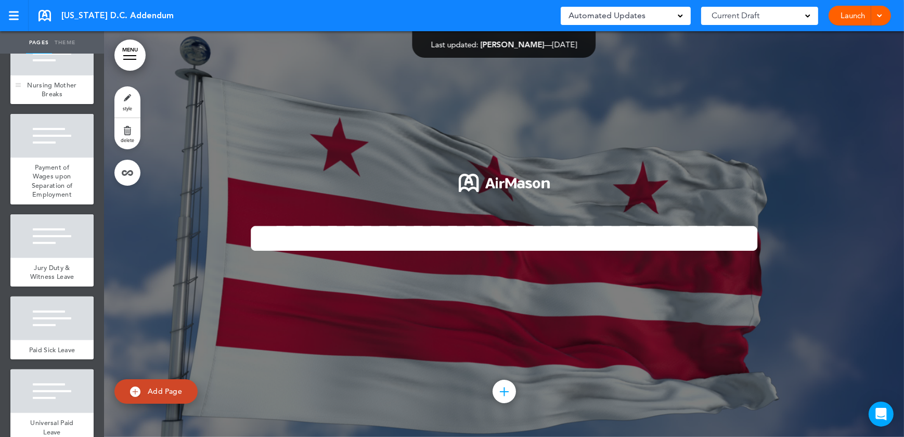
click at [52, 99] on span "Nursing Mother Breaks" at bounding box center [51, 90] width 49 height 18
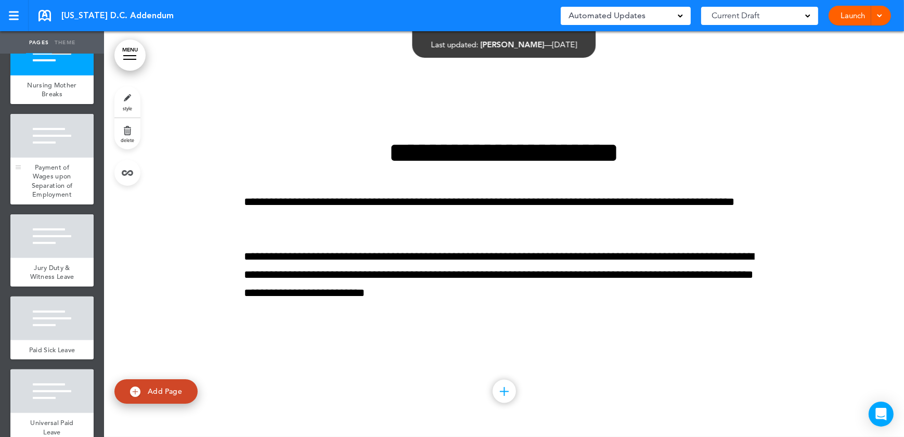
click at [44, 158] on div at bounding box center [51, 136] width 83 height 44
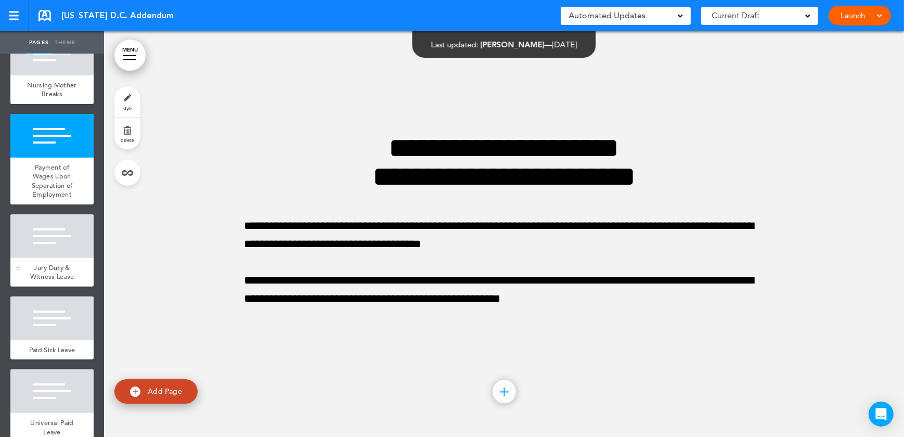
click at [43, 254] on div at bounding box center [51, 236] width 83 height 44
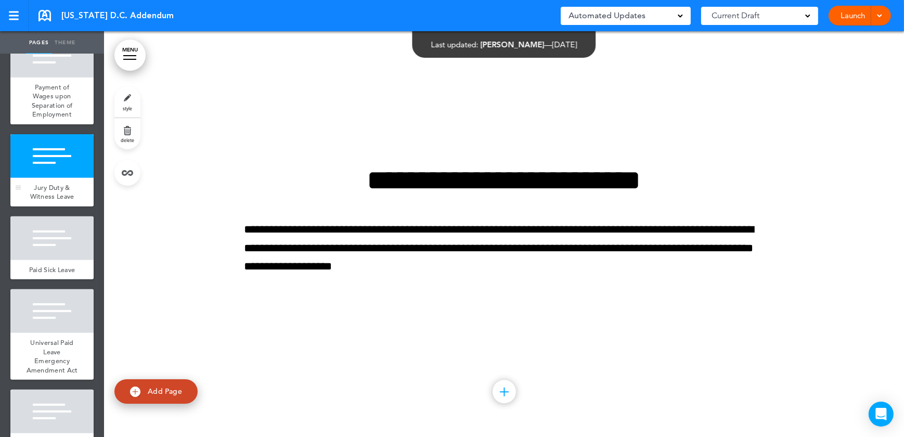
scroll to position [567, 0]
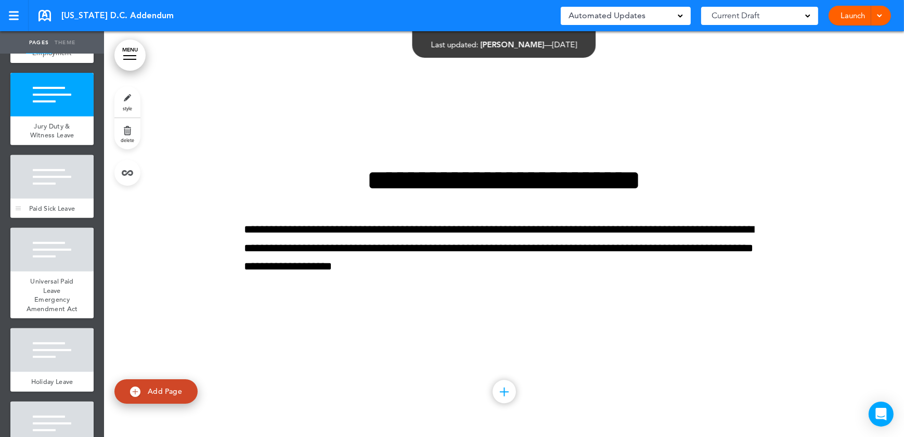
click at [40, 213] on span "Paid Sick Leave" at bounding box center [52, 208] width 46 height 9
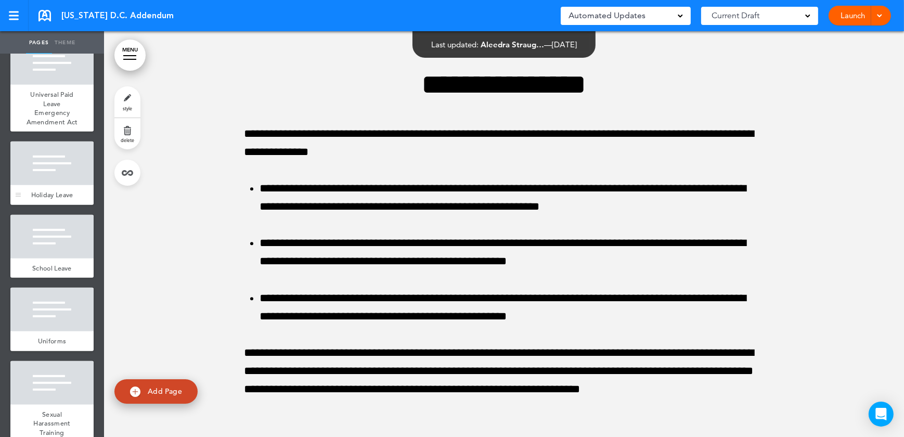
scroll to position [662, 0]
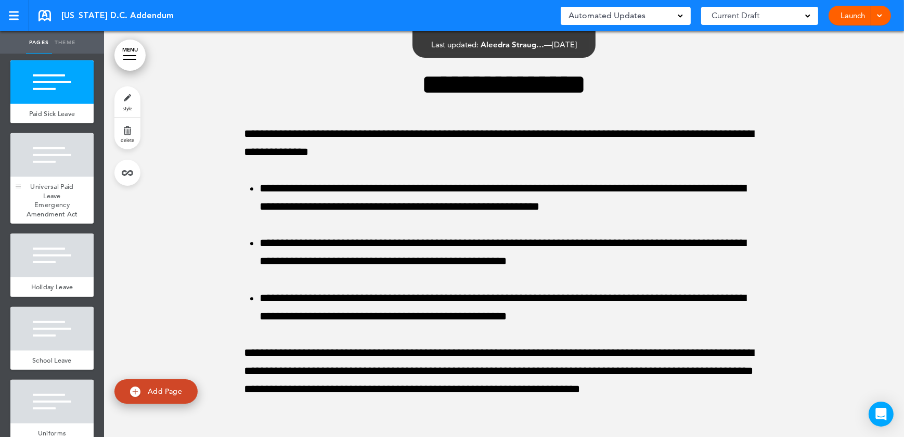
click at [50, 219] on span "Universal Paid Leave Emergency Amendment Act" at bounding box center [53, 200] width 52 height 36
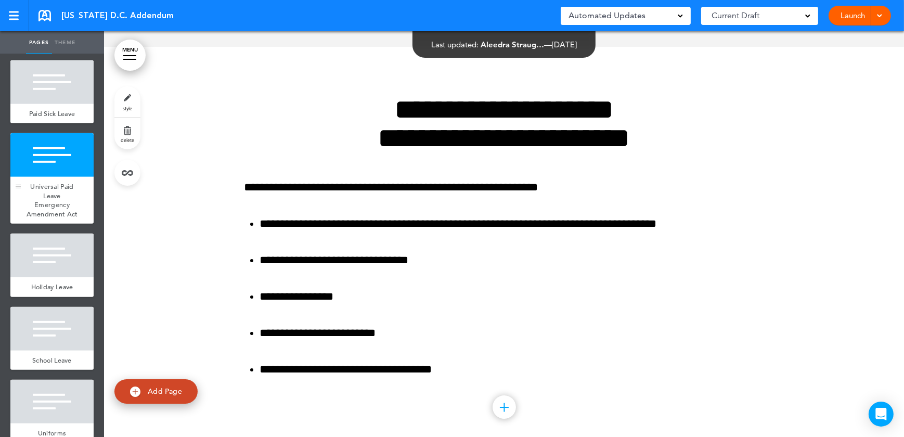
scroll to position [4465, 0]
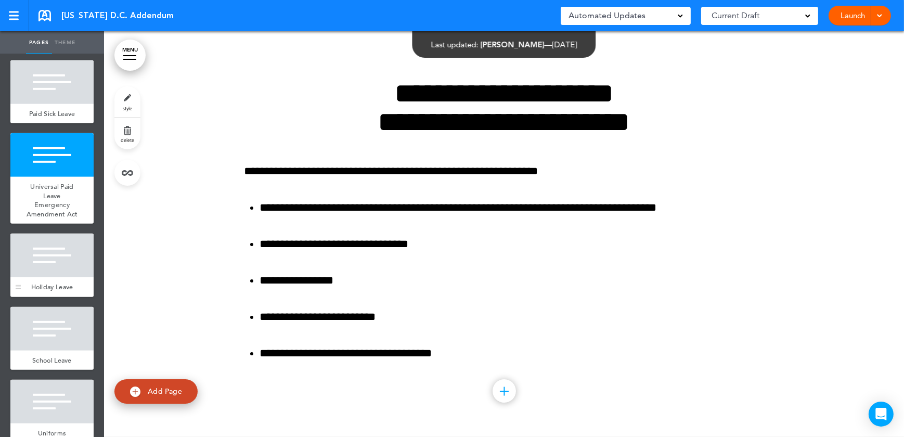
click at [48, 277] on div at bounding box center [51, 256] width 83 height 44
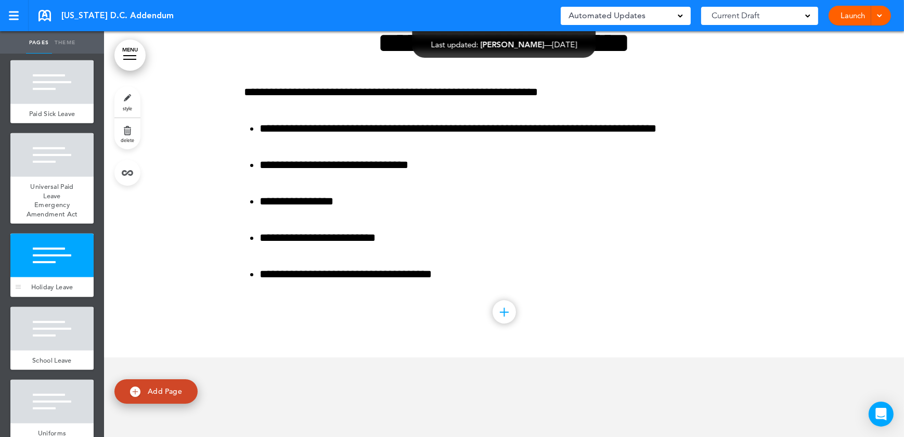
scroll to position [4871, 0]
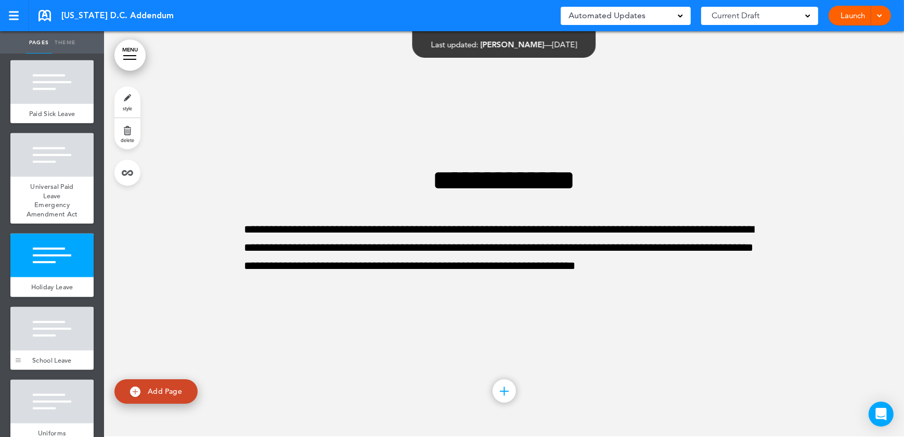
click at [14, 370] on div at bounding box center [18, 338] width 16 height 63
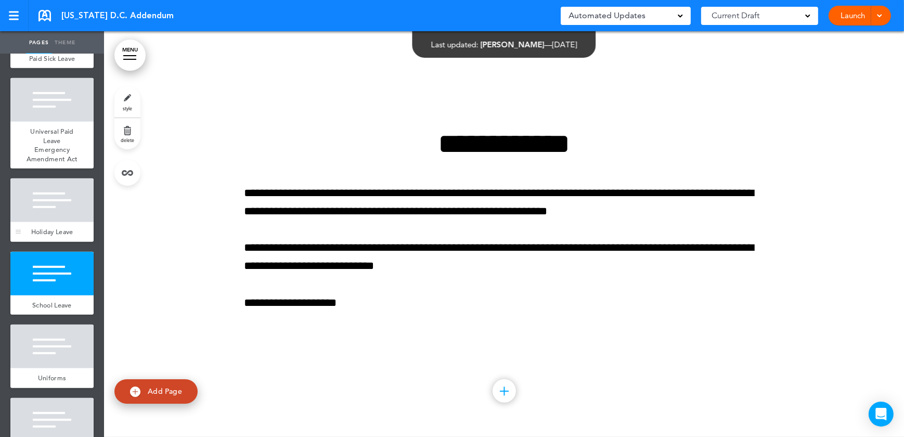
scroll to position [756, 0]
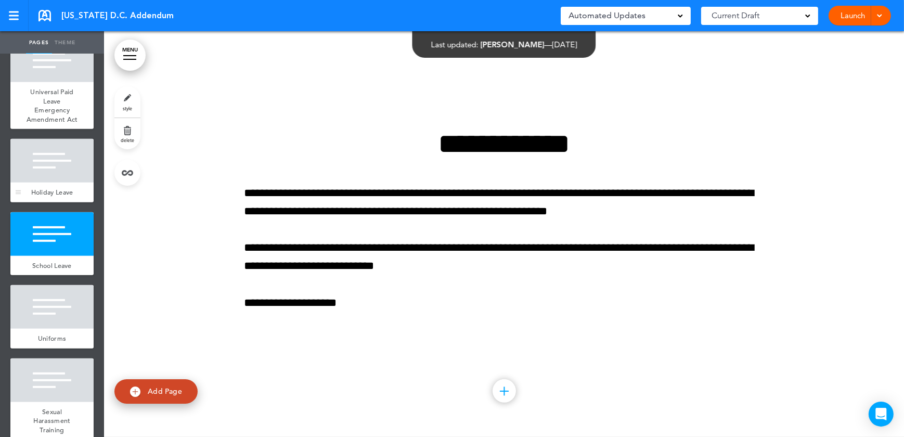
click at [62, 183] on div at bounding box center [51, 161] width 83 height 44
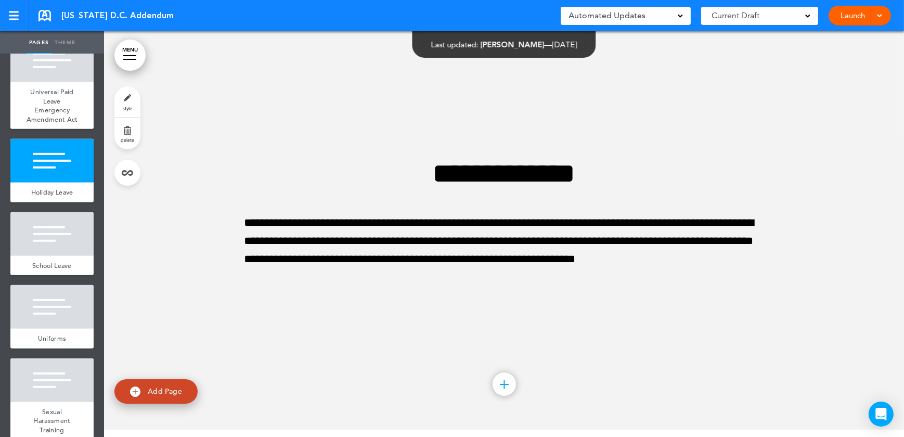
scroll to position [4871, 0]
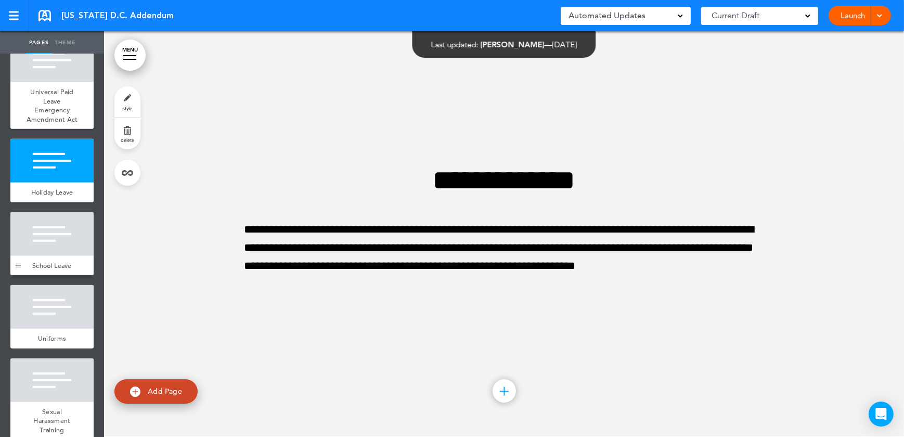
click at [18, 267] on div at bounding box center [18, 267] width 5 height 1
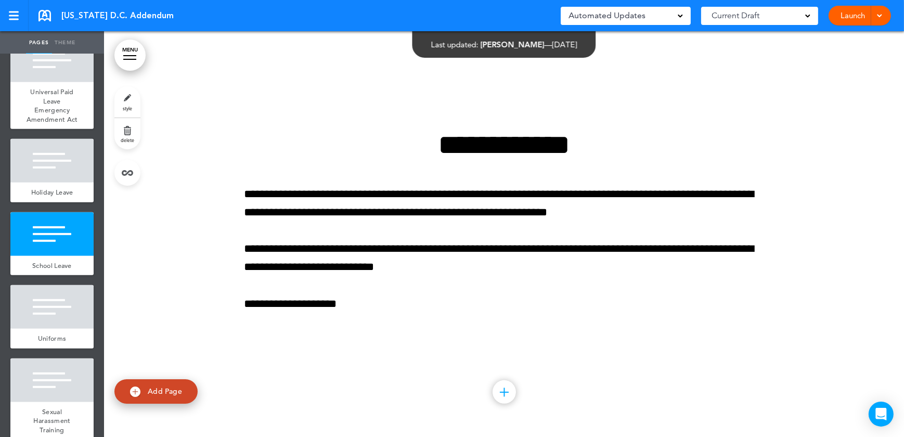
scroll to position [5277, 0]
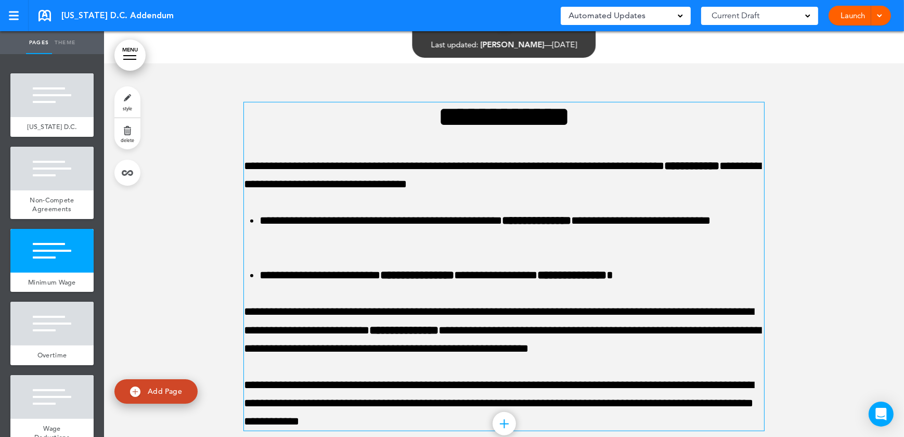
scroll to position [1229, 0]
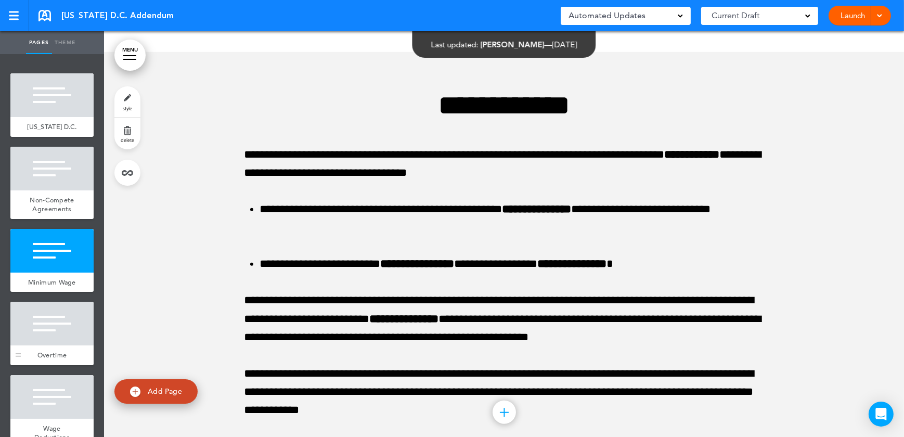
click at [53, 342] on div at bounding box center [51, 324] width 83 height 44
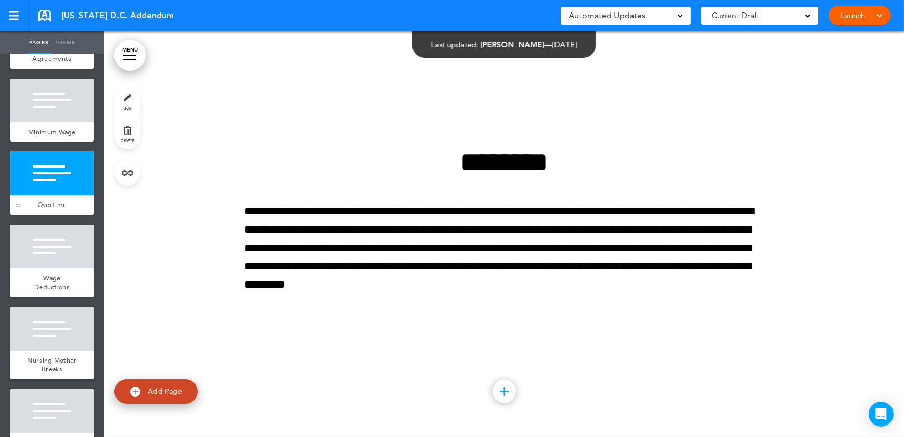
scroll to position [189, 0]
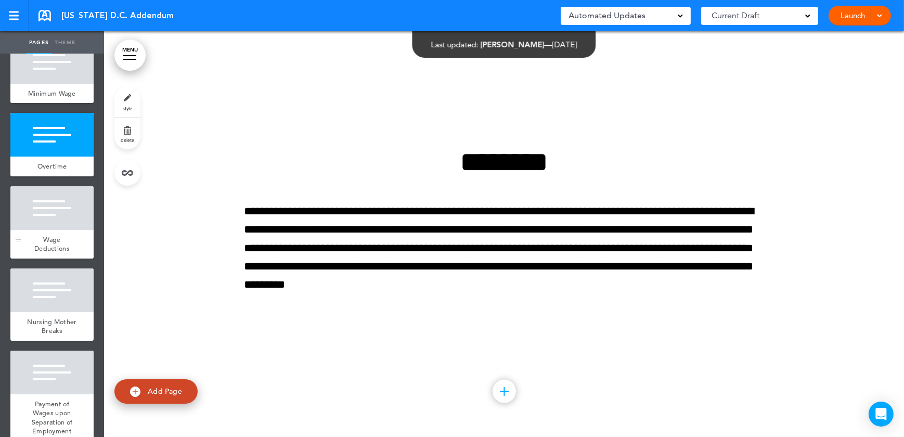
click at [31, 258] on div "Wage Deductions" at bounding box center [51, 244] width 83 height 29
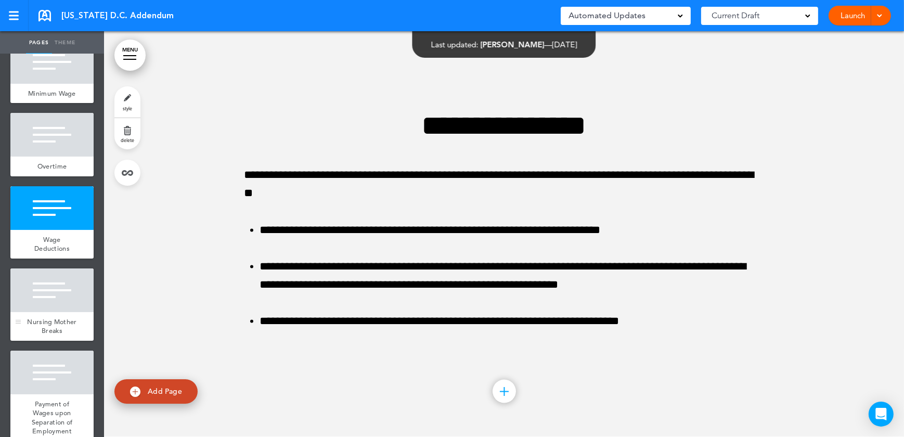
click at [42, 336] on span "Nursing Mother Breaks" at bounding box center [51, 326] width 49 height 18
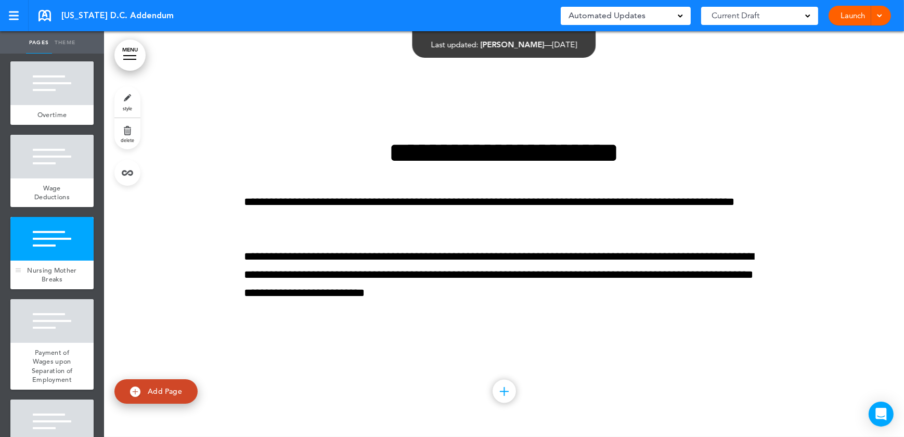
scroll to position [378, 0]
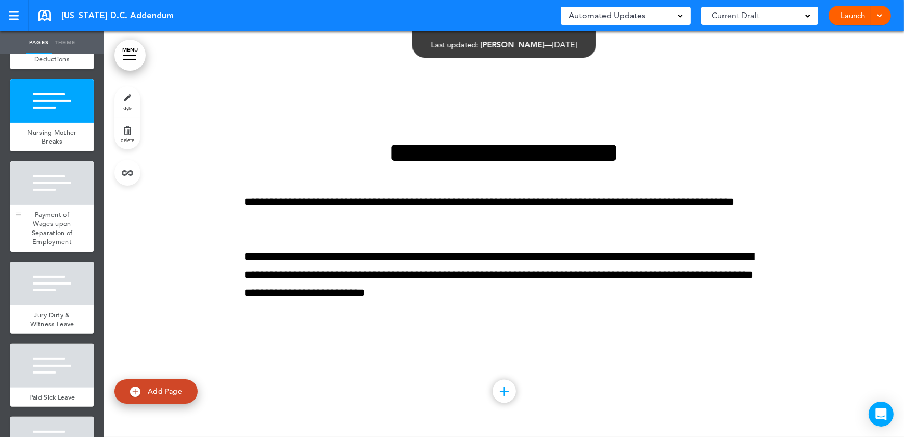
click at [34, 247] on span "Payment of Wages upon Separation of Employment" at bounding box center [52, 228] width 41 height 36
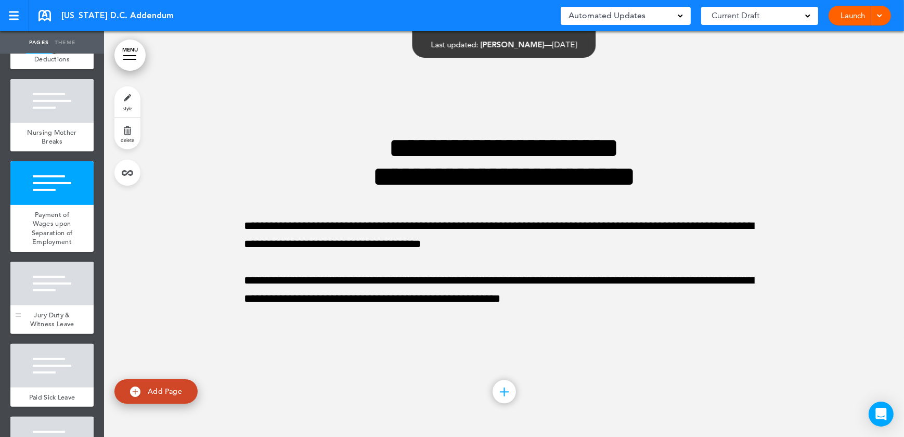
click at [33, 334] on div "Jury Duty & Witness Leave" at bounding box center [51, 319] width 83 height 29
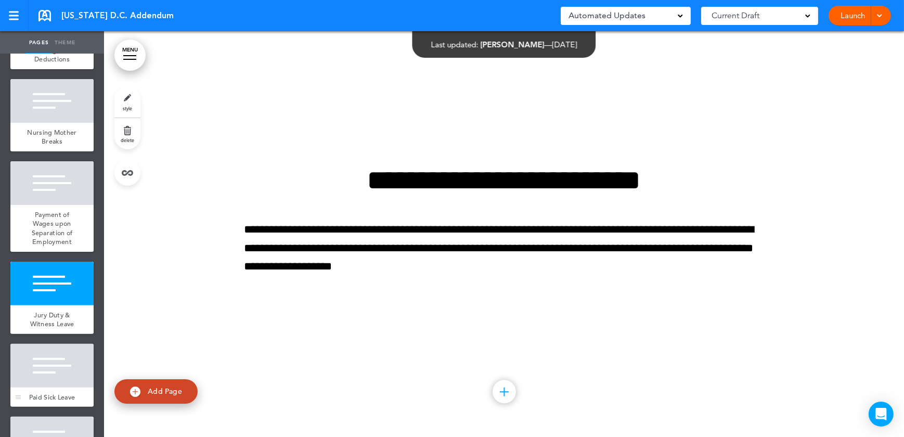
click at [47, 388] on div at bounding box center [51, 366] width 83 height 44
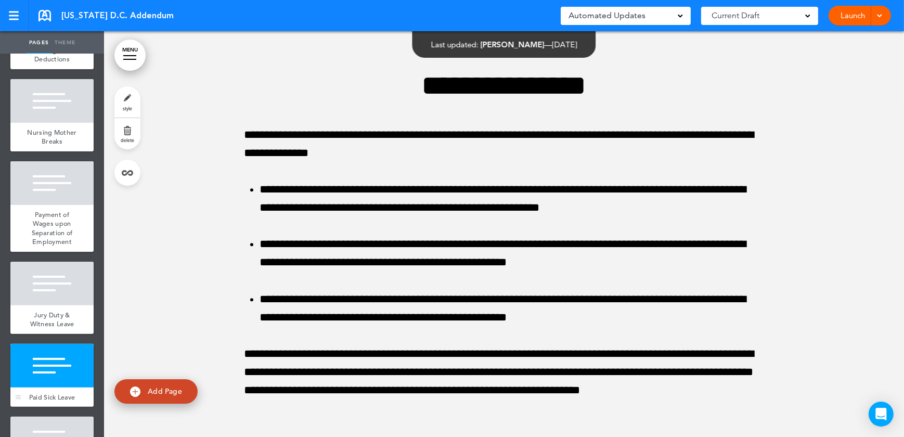
scroll to position [3685, 0]
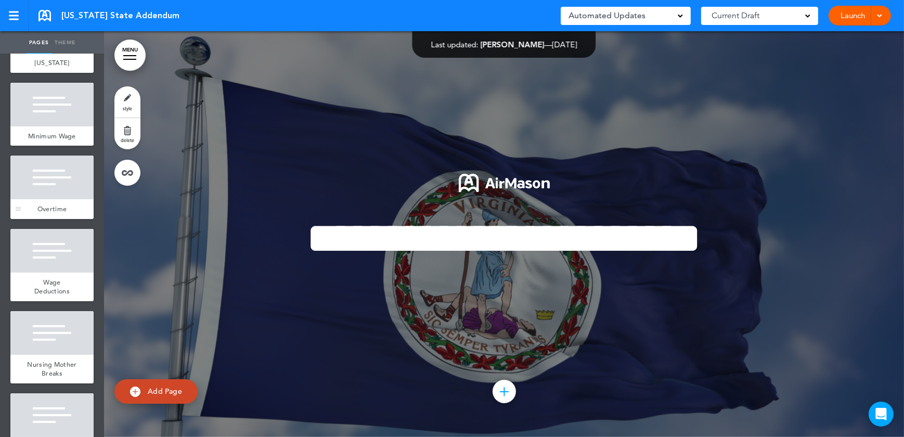
scroll to position [142, 0]
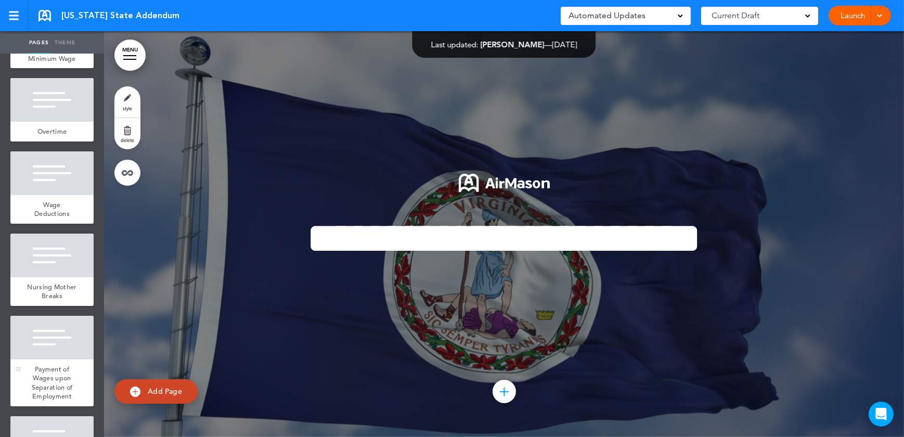
click at [52, 385] on div "Payment of Wages upon Separation of Employment" at bounding box center [51, 383] width 83 height 47
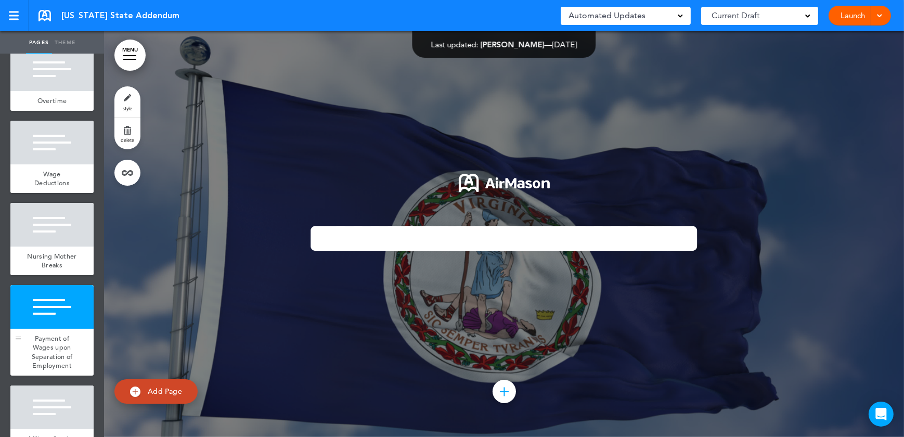
scroll to position [189, 0]
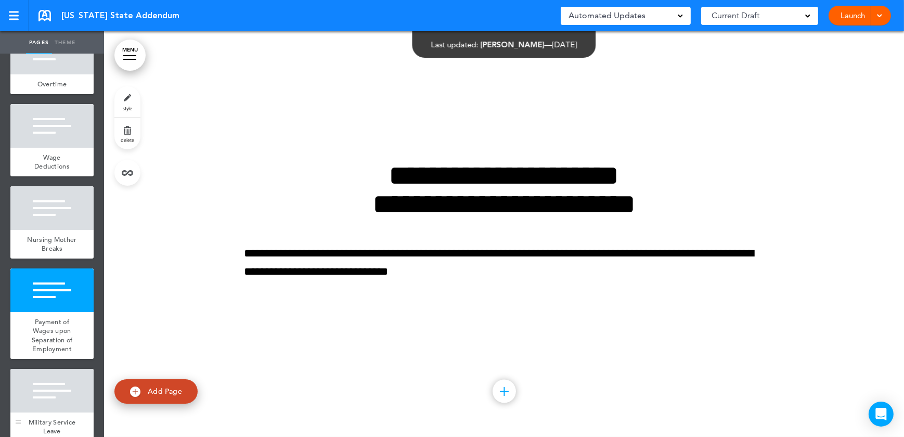
click at [41, 403] on div at bounding box center [51, 391] width 83 height 44
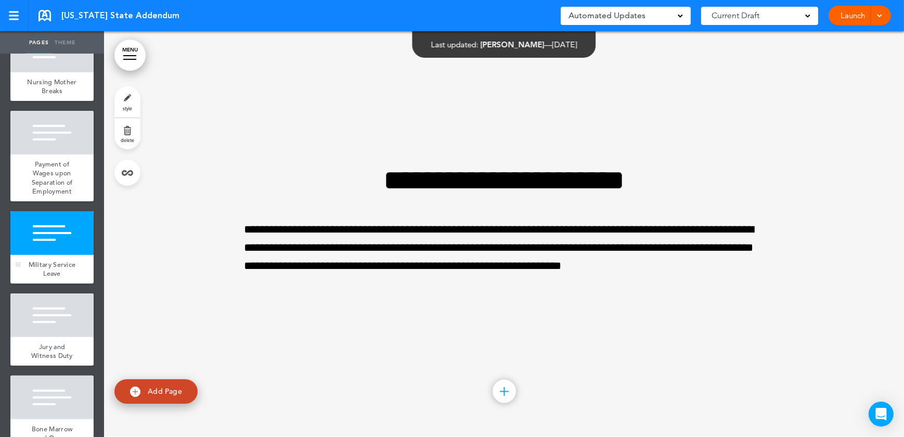
scroll to position [378, 0]
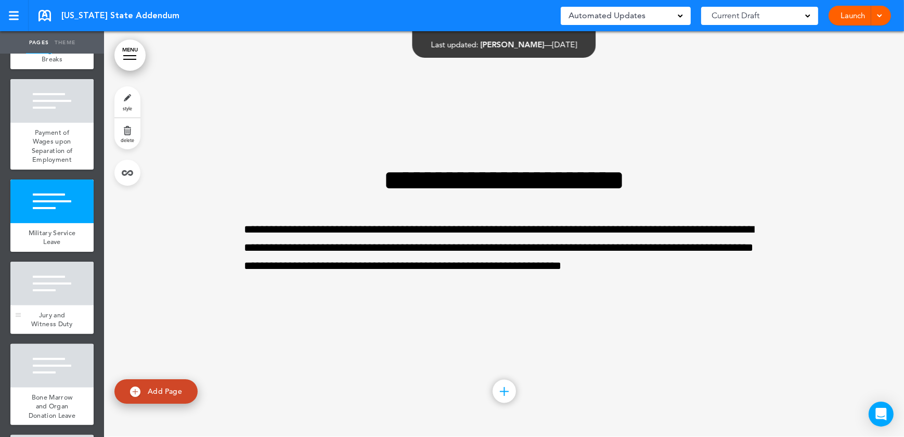
click at [44, 334] on div "Jury and Witness Duty" at bounding box center [51, 319] width 83 height 29
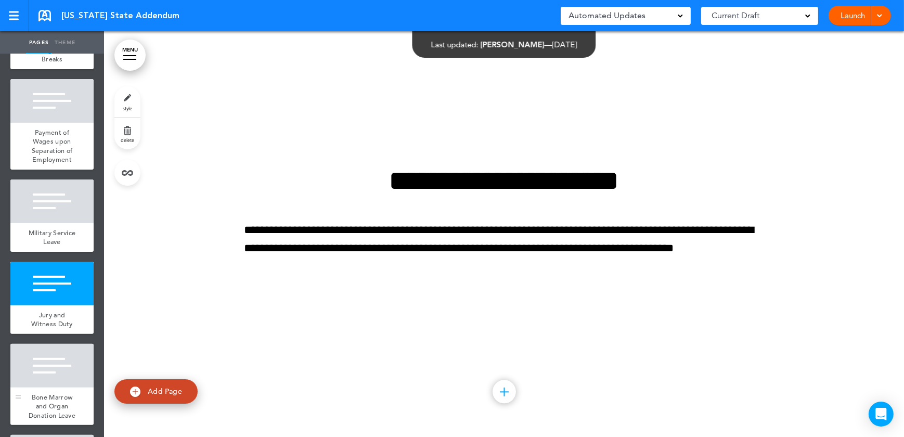
click at [42, 380] on div at bounding box center [51, 366] width 83 height 44
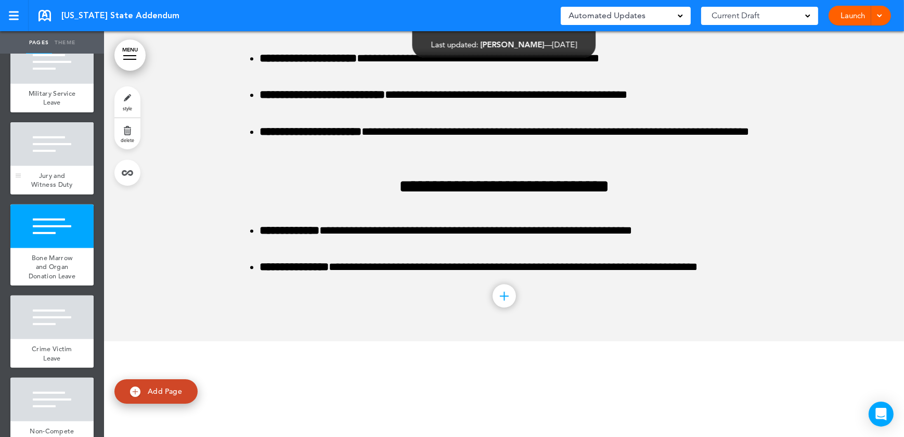
scroll to position [520, 0]
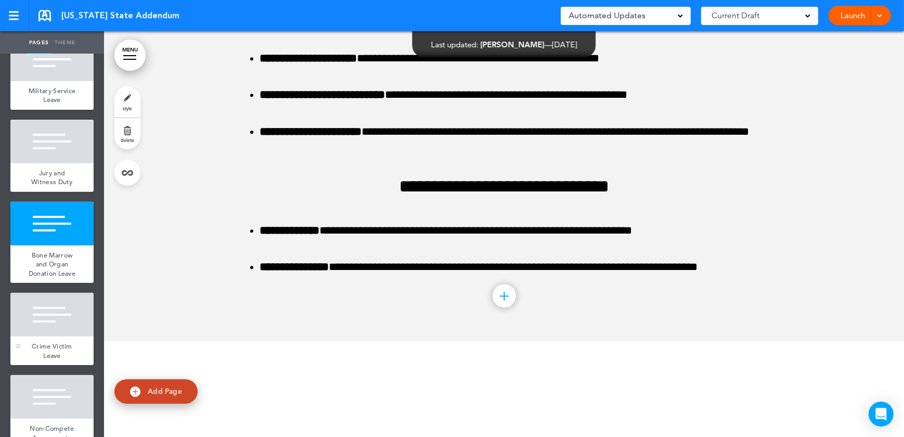
click at [49, 337] on div at bounding box center [51, 315] width 83 height 44
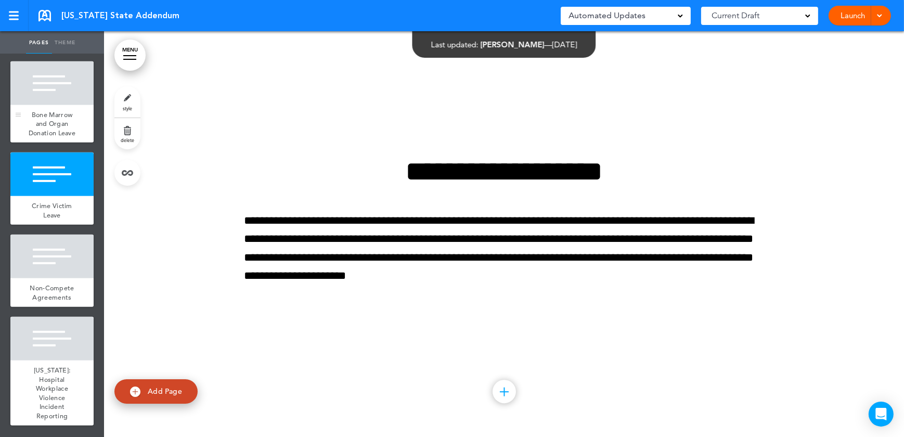
scroll to position [593, 0]
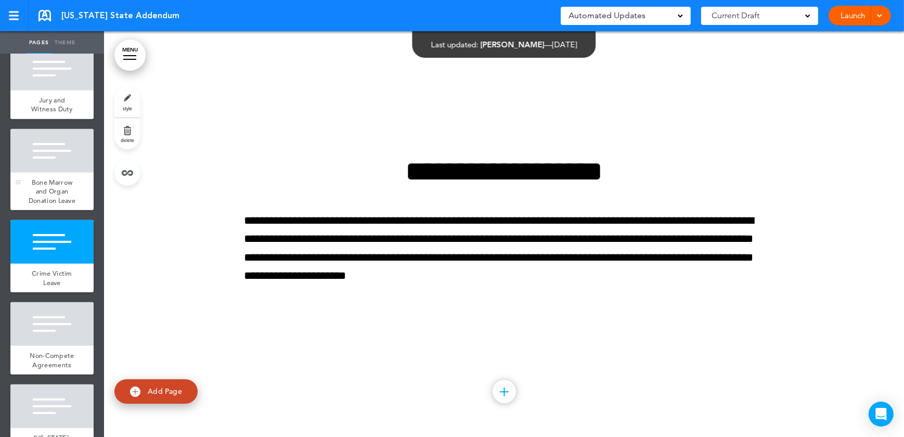
click at [36, 205] on span "Bone Marrow and Organ Donation Leave" at bounding box center [52, 191] width 47 height 27
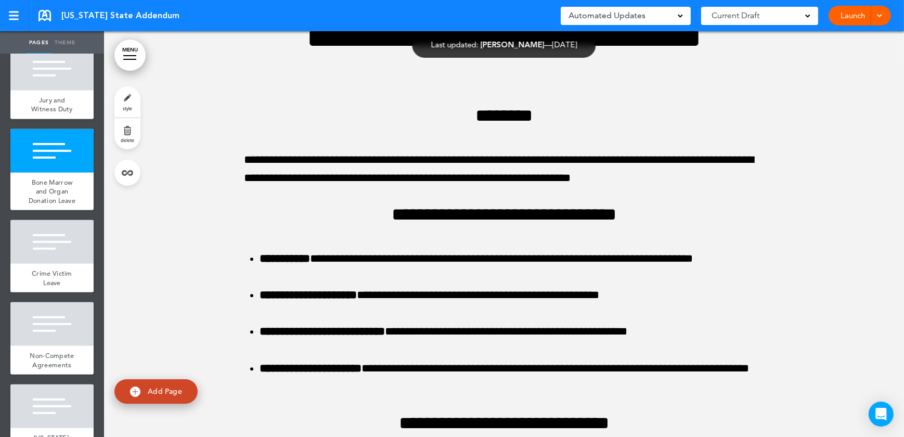
scroll to position [3247, 0]
